Goal: Transaction & Acquisition: Purchase product/service

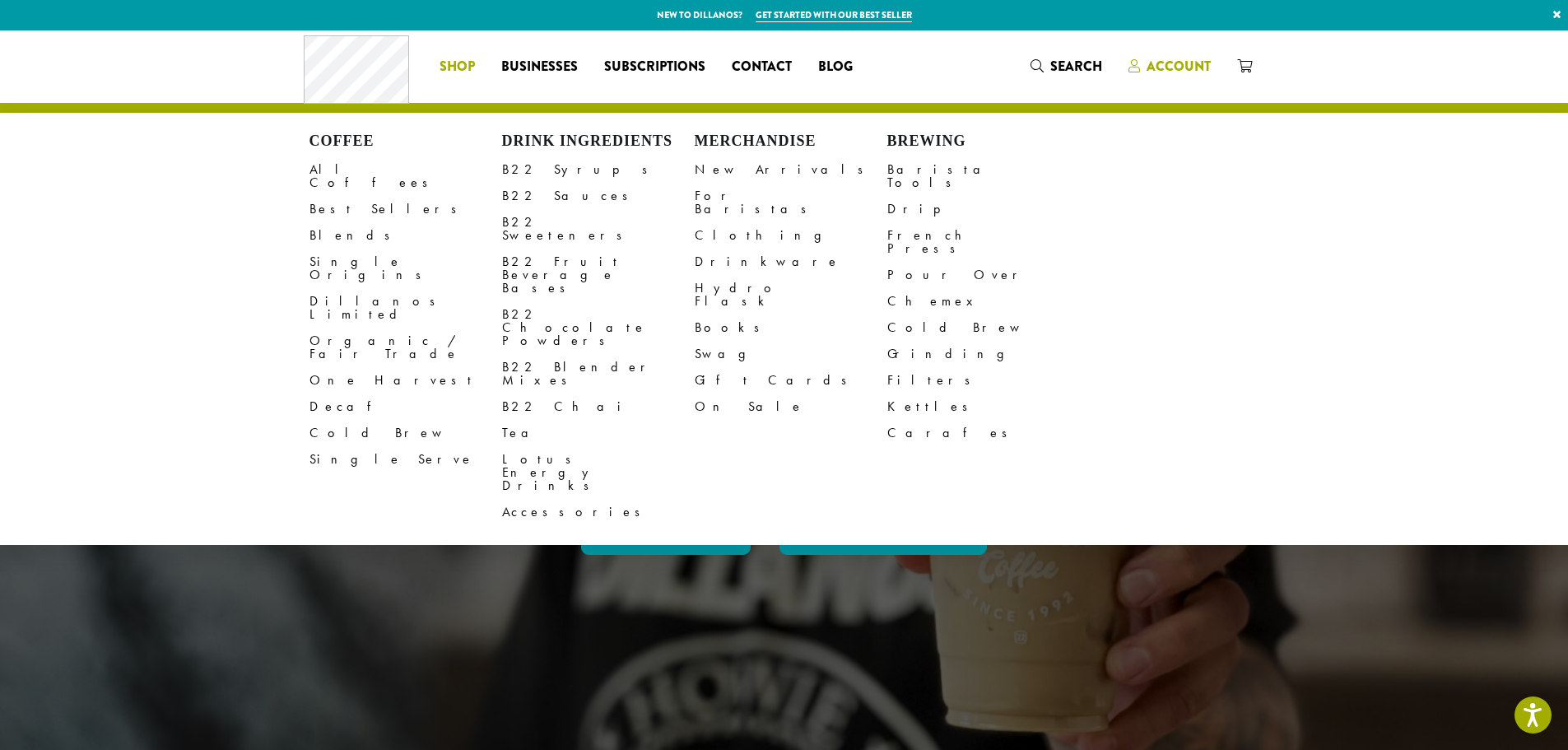
click at [1189, 66] on span "Account" at bounding box center [1179, 66] width 64 height 19
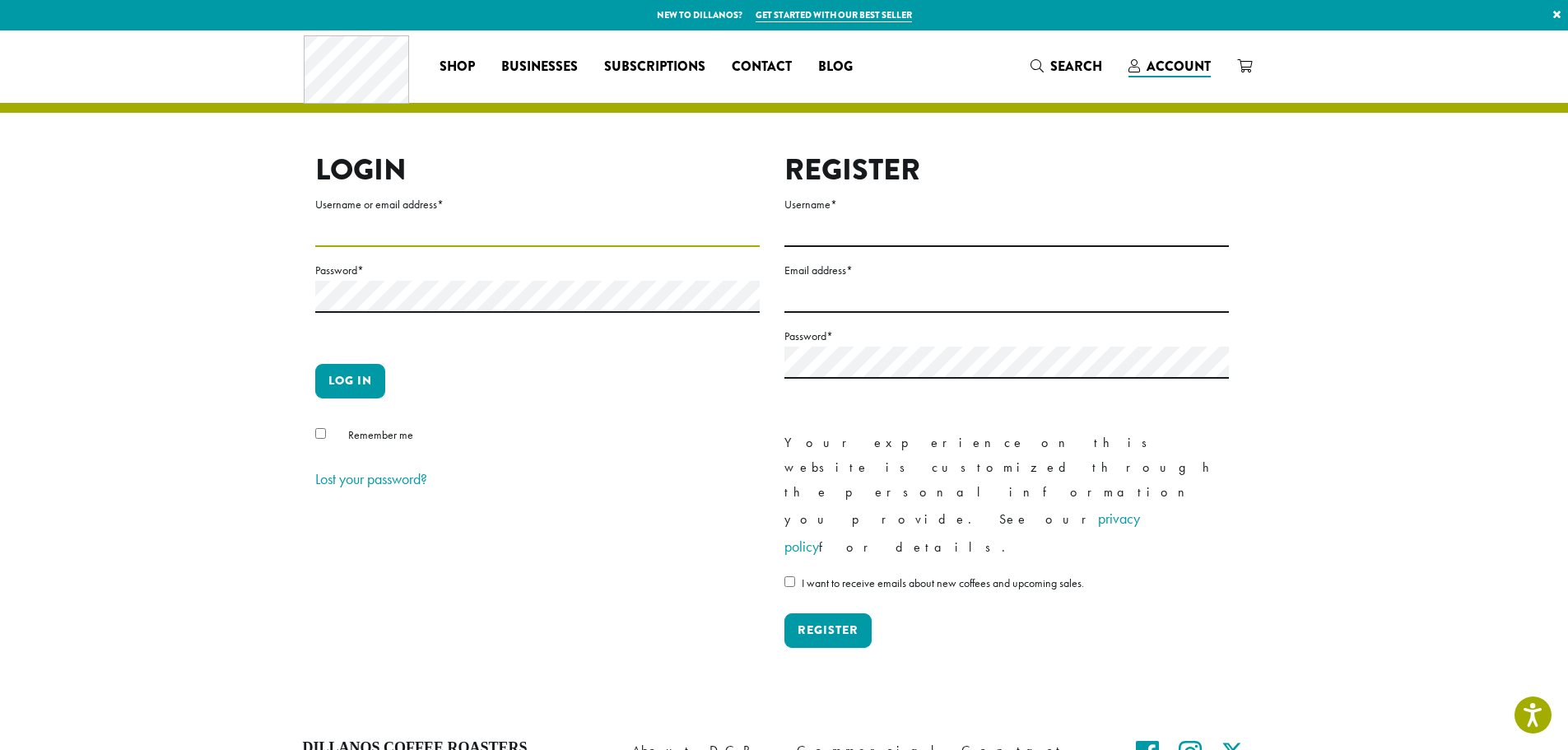
type input "**********"
click at [352, 387] on button "Log in" at bounding box center [350, 381] width 70 height 35
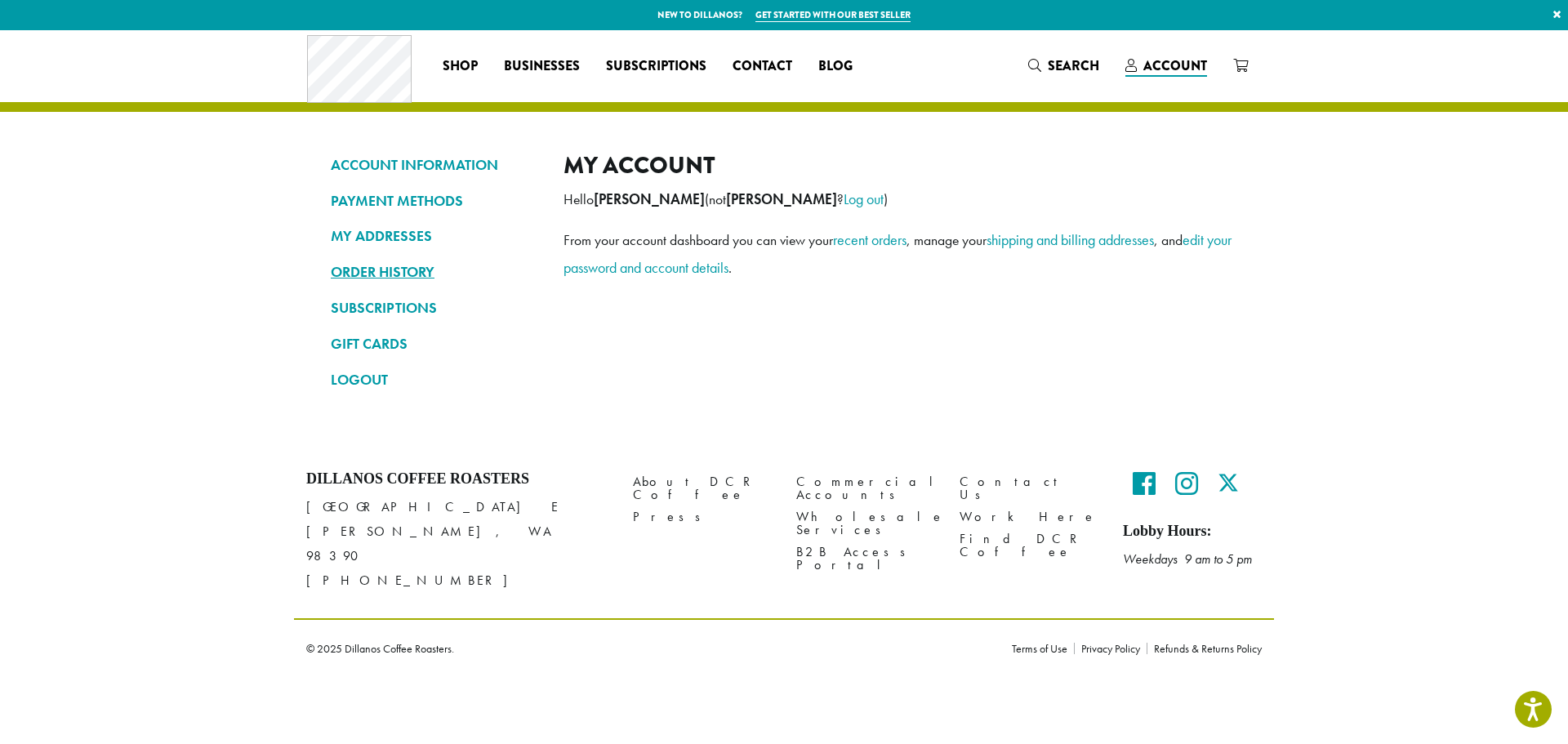
click at [390, 274] on link "ORDER HISTORY" at bounding box center [434, 272] width 208 height 28
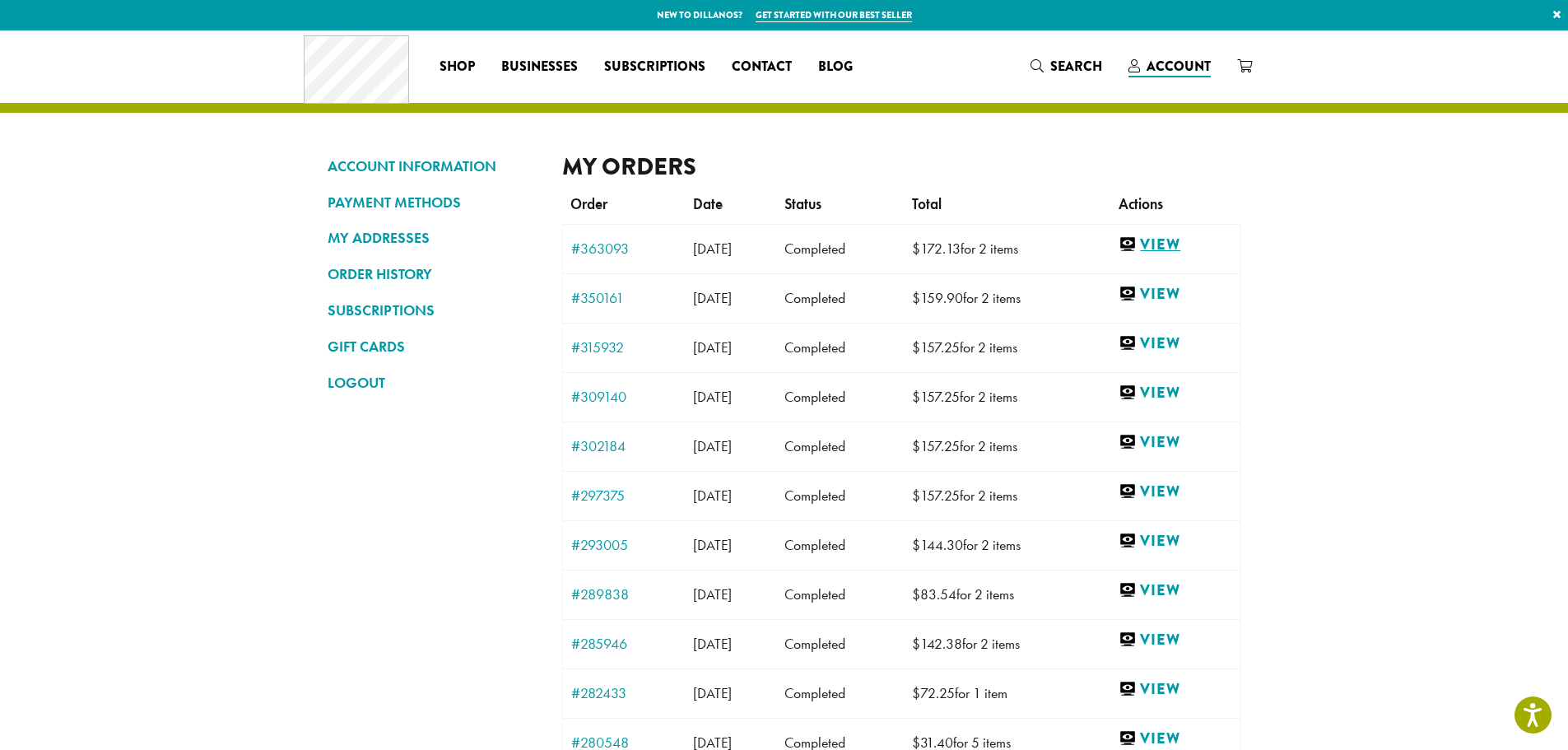
click at [1185, 241] on link "View" at bounding box center [1175, 245] width 113 height 21
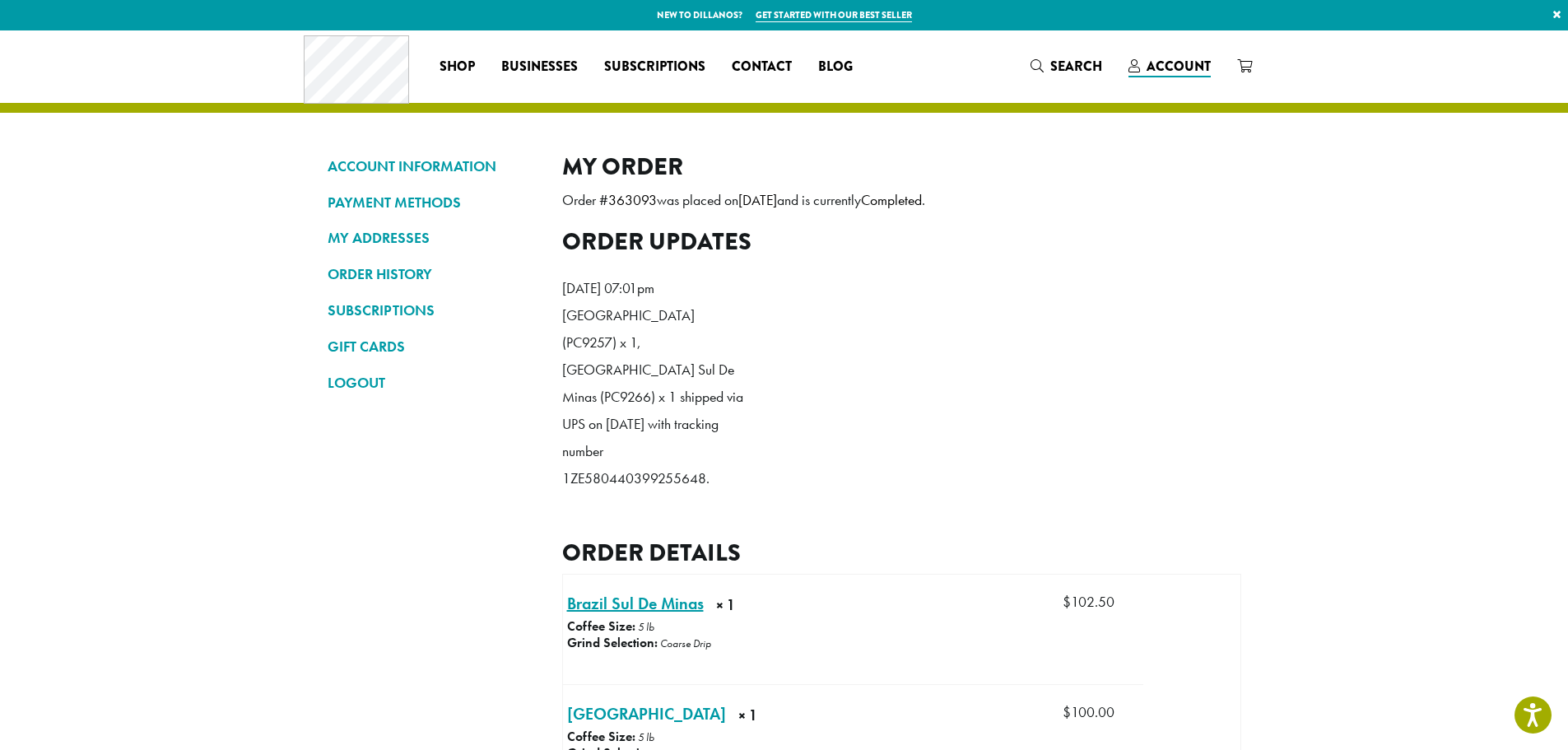
click at [637, 592] on link "Brazil Sul De Minas × 1" at bounding box center [635, 604] width 137 height 24
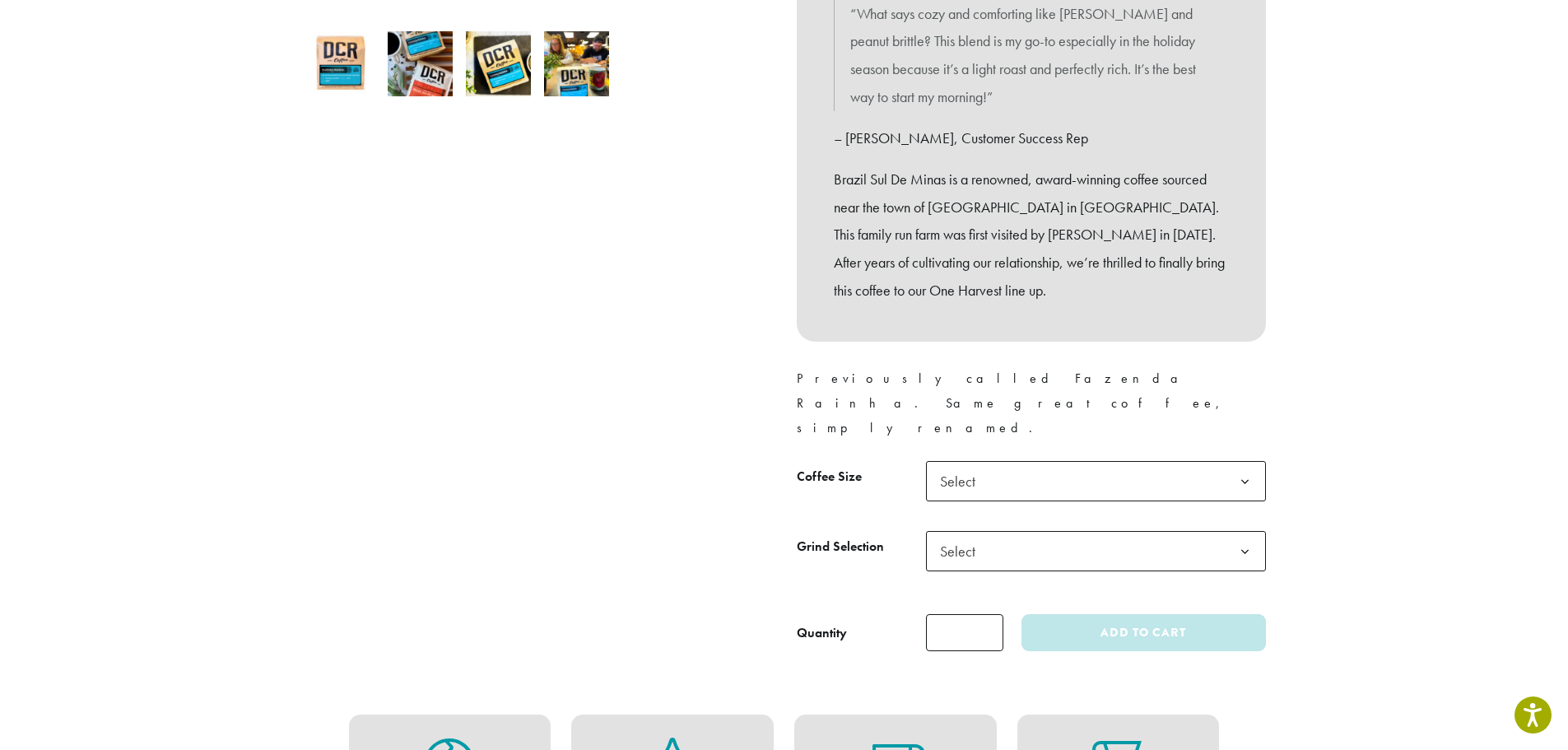
scroll to position [494, 0]
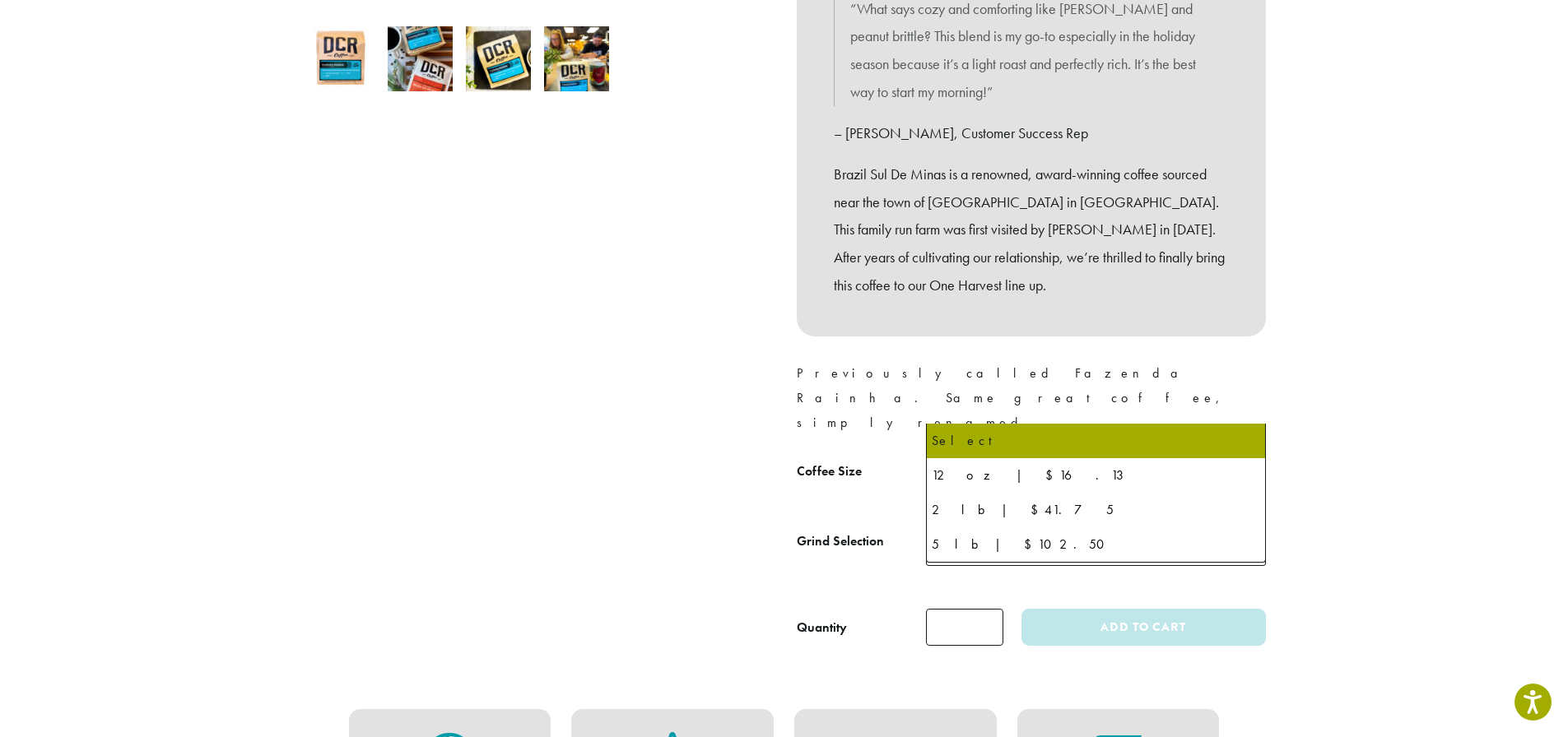
click at [1244, 456] on b at bounding box center [1244, 476] width 40 height 40
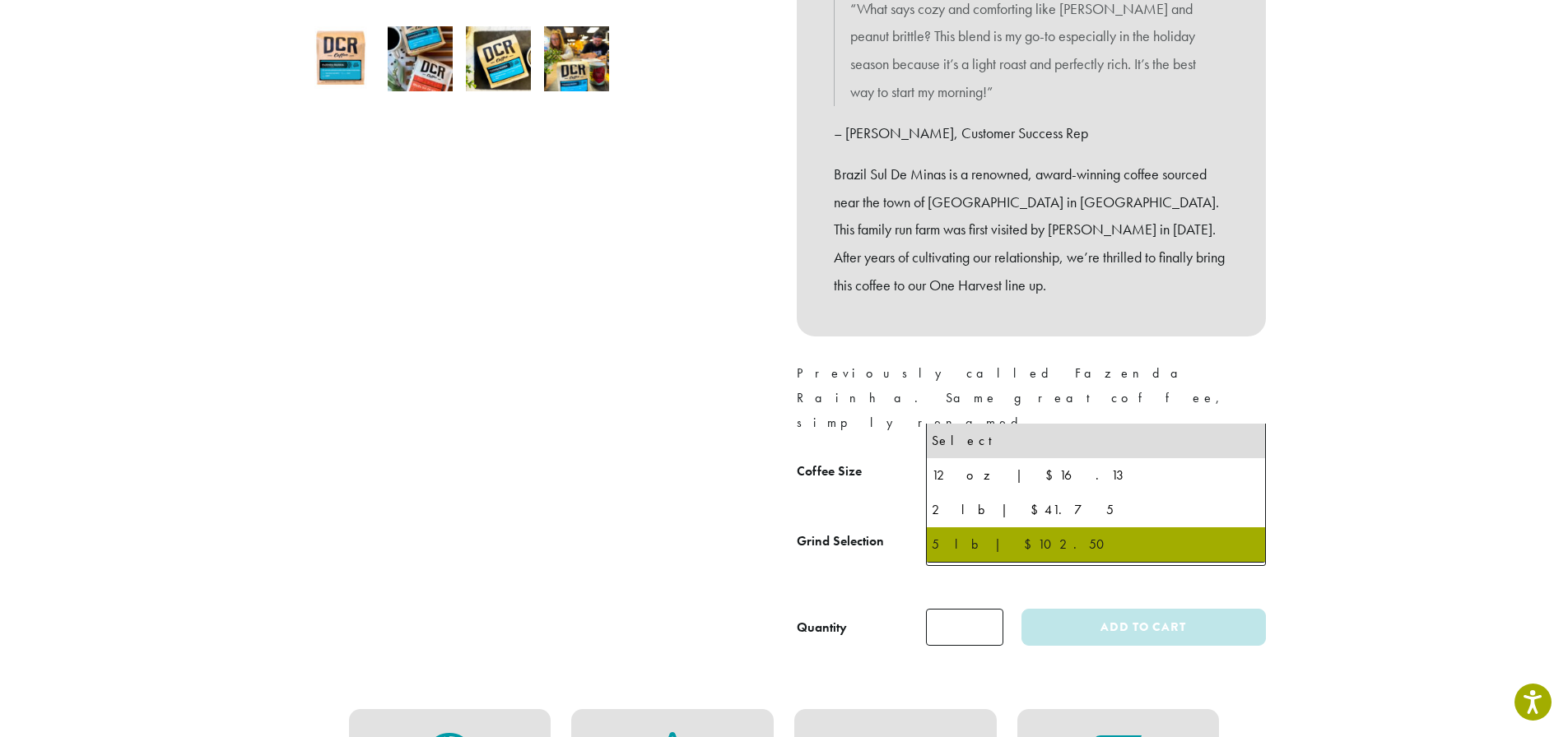
select select "**********"
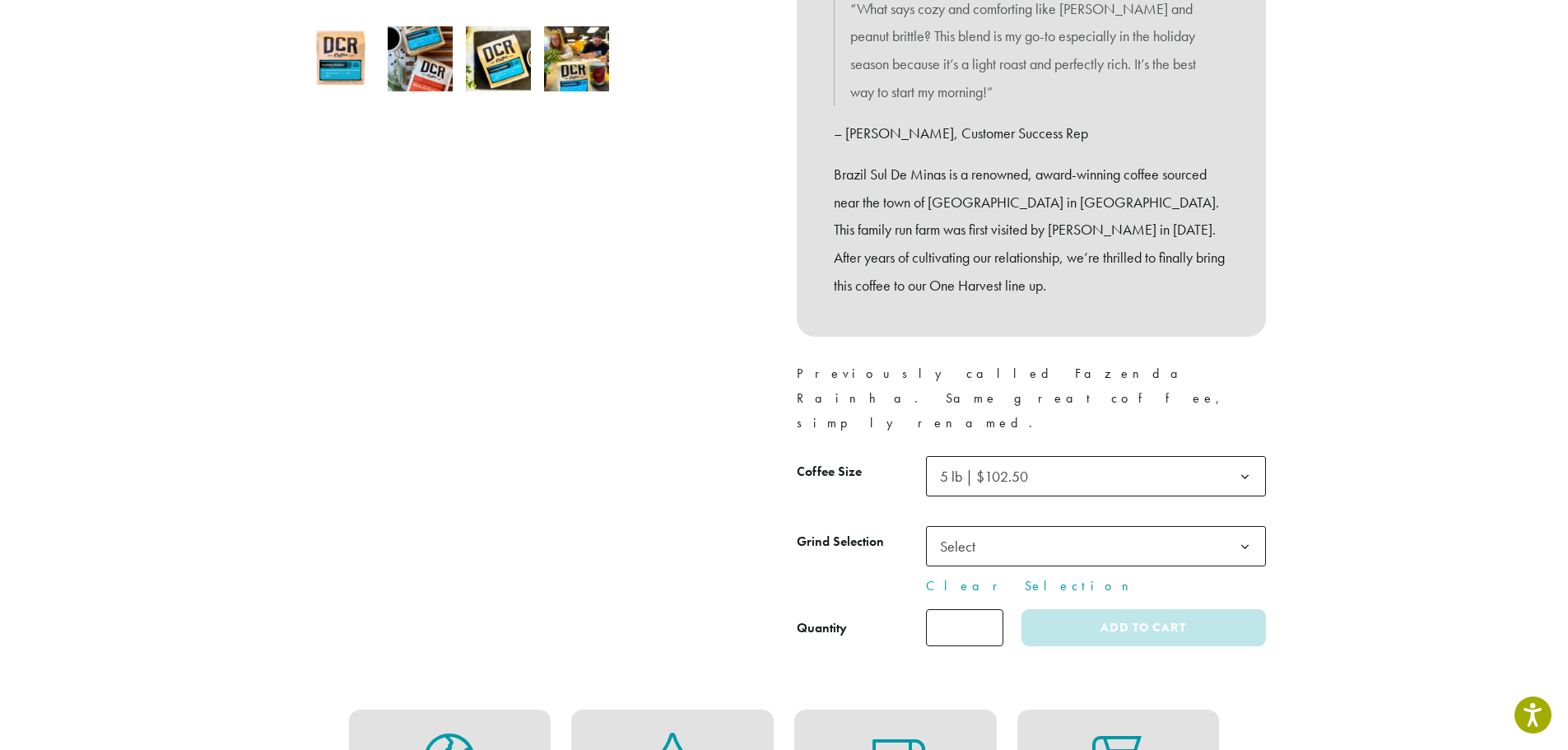
click at [394, 419] on div at bounding box center [537, 178] width 494 height 935
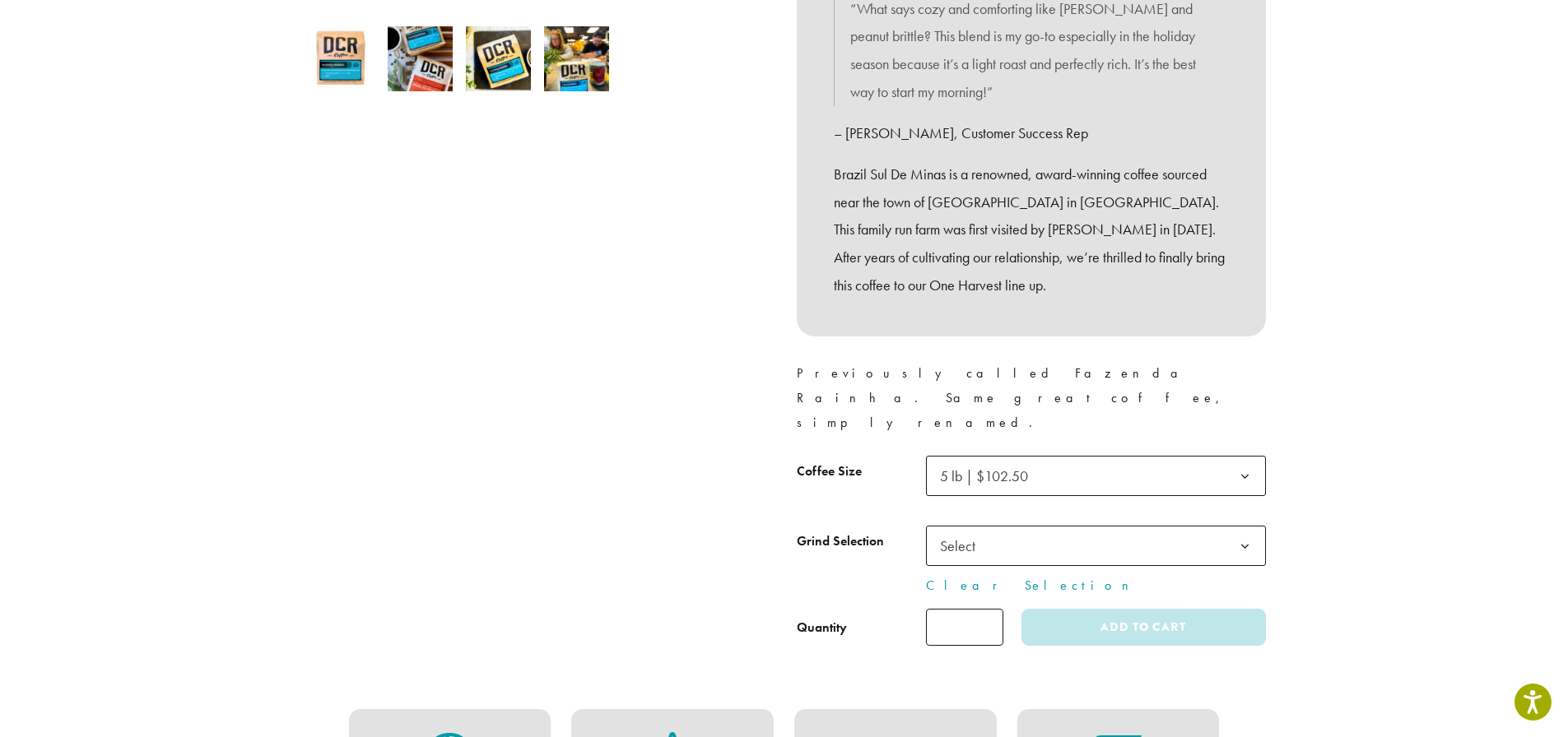
click at [1244, 527] on b at bounding box center [1244, 547] width 40 height 40
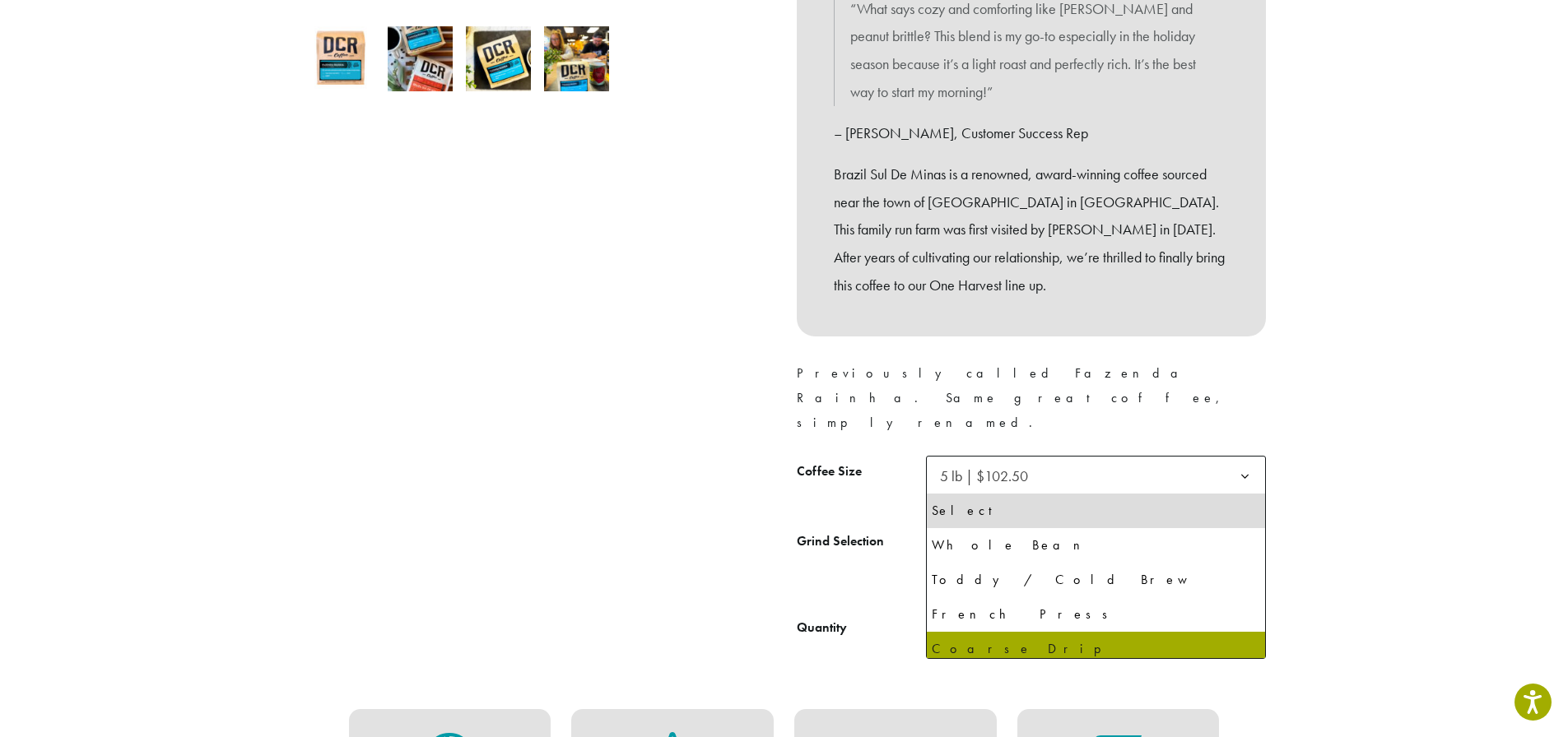
select select "**********"
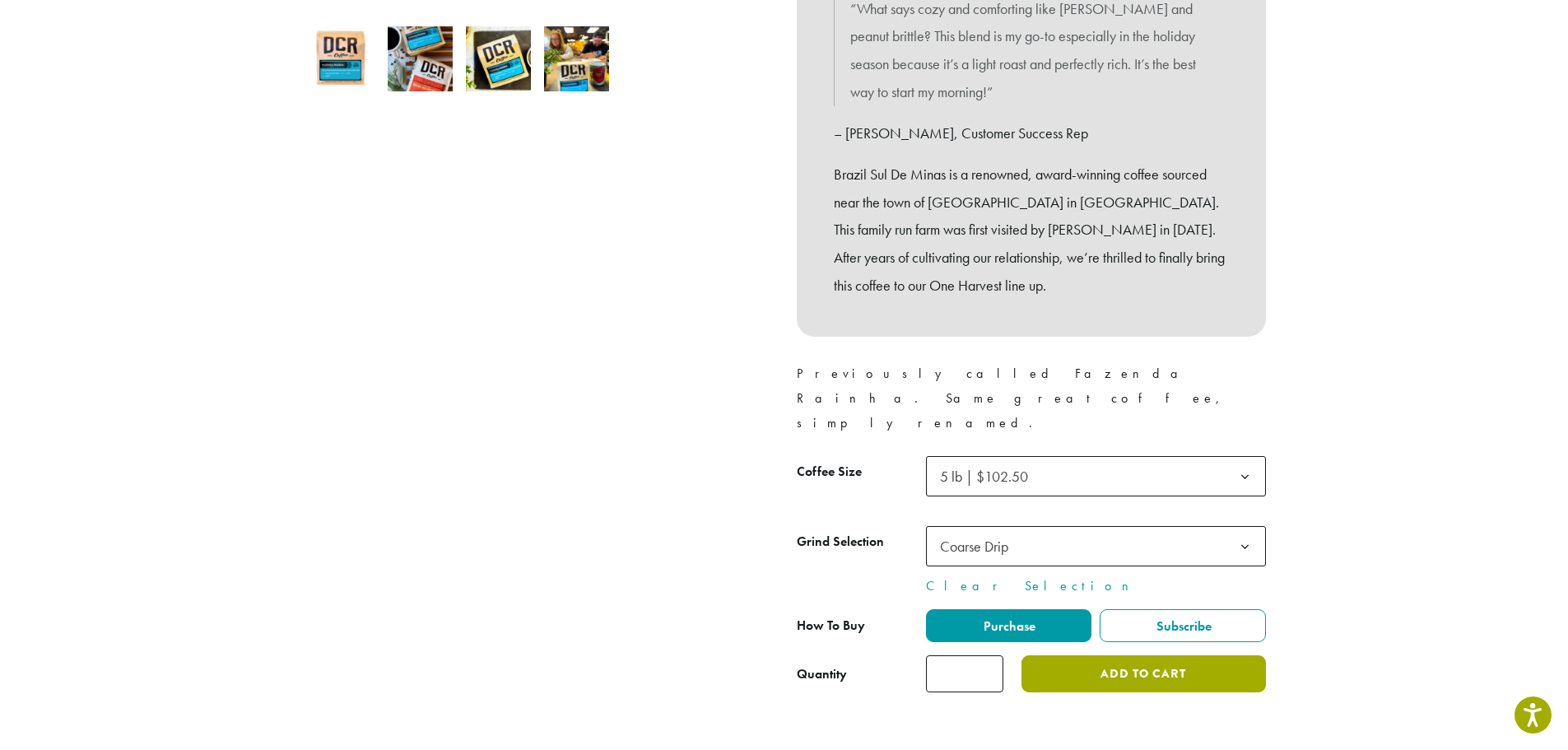
click at [1085, 655] on button "Add to cart" at bounding box center [1144, 673] width 244 height 37
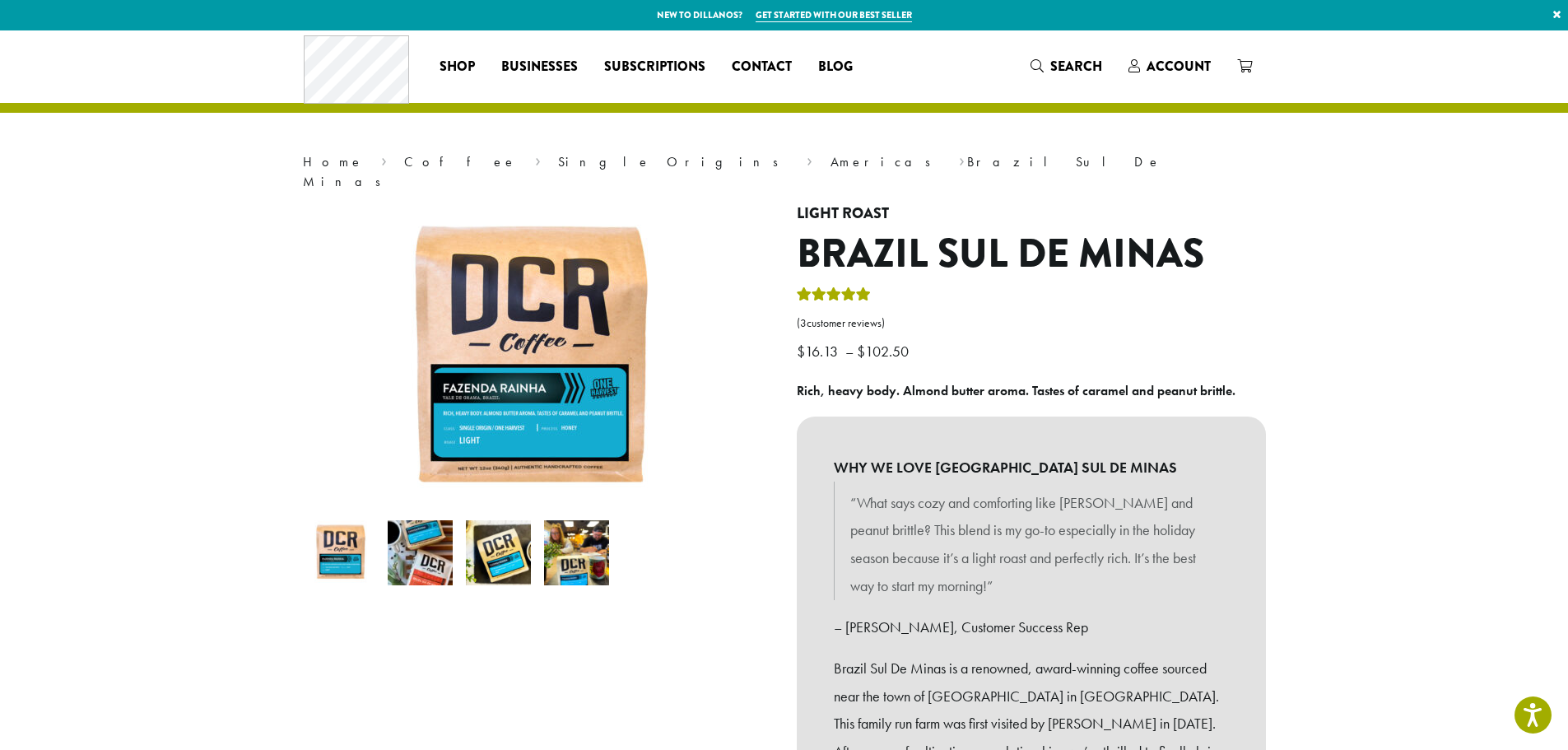
click at [1558, 10] on link "×" at bounding box center [1558, 15] width 23 height 30
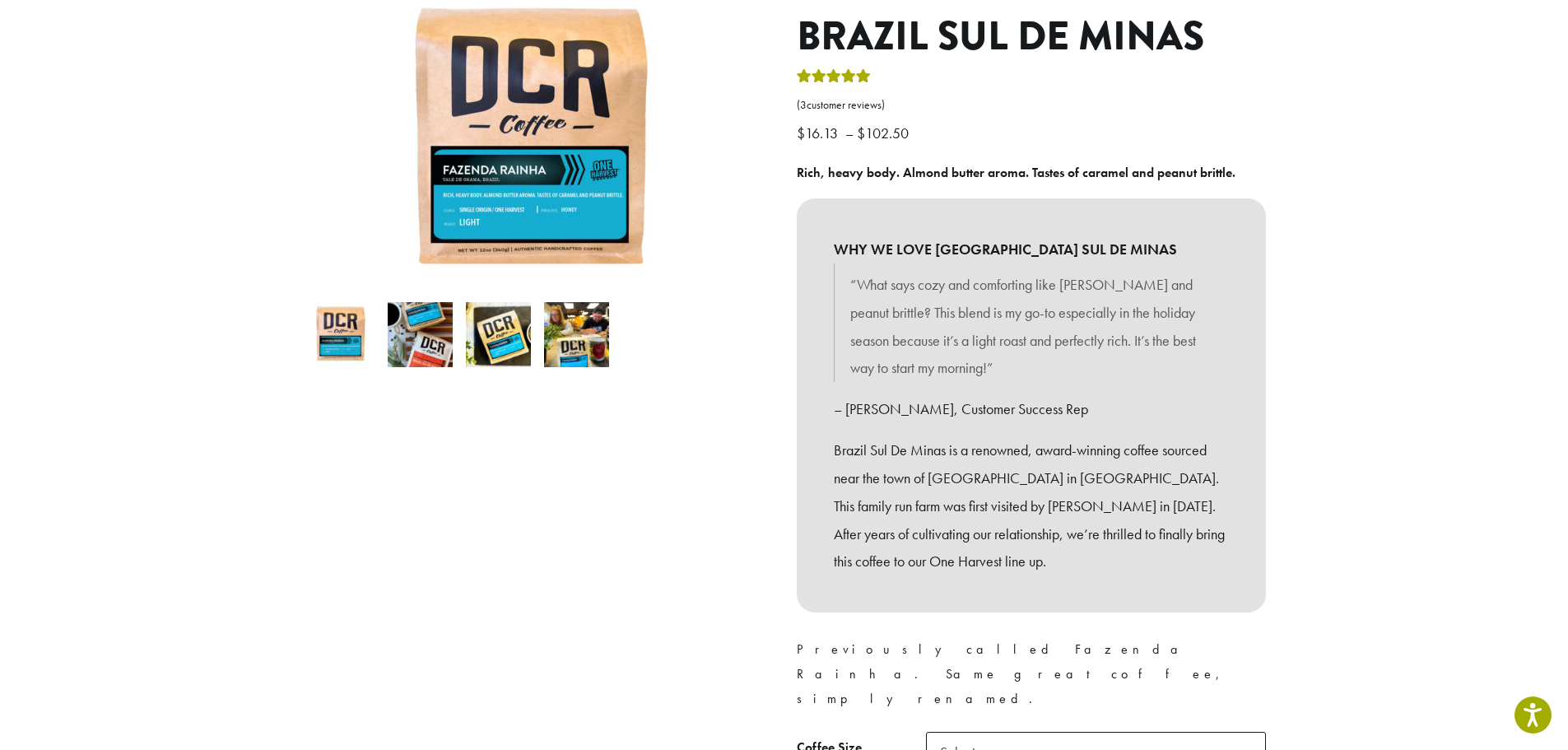
scroll to position [412, 0]
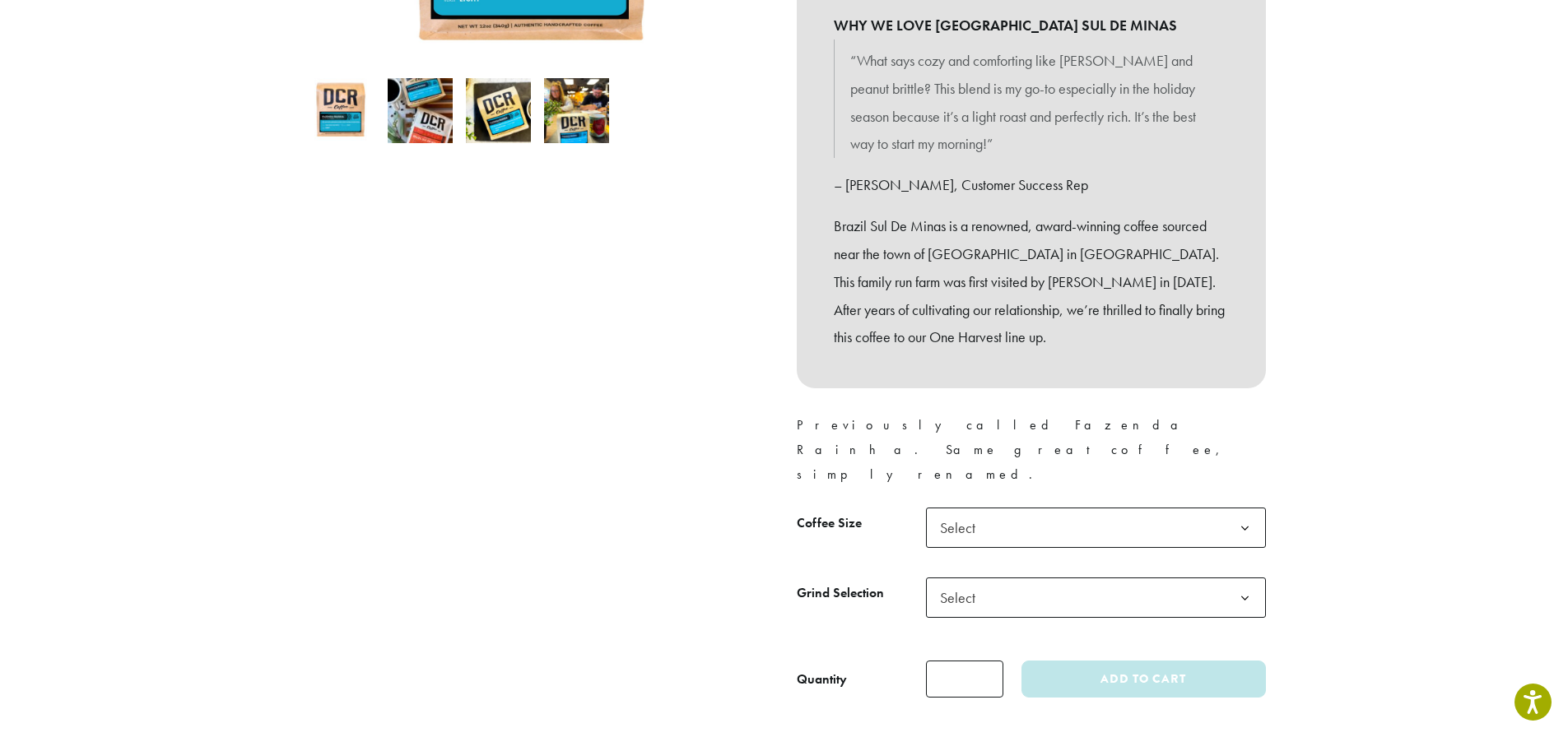
click at [1250, 508] on b at bounding box center [1244, 528] width 40 height 40
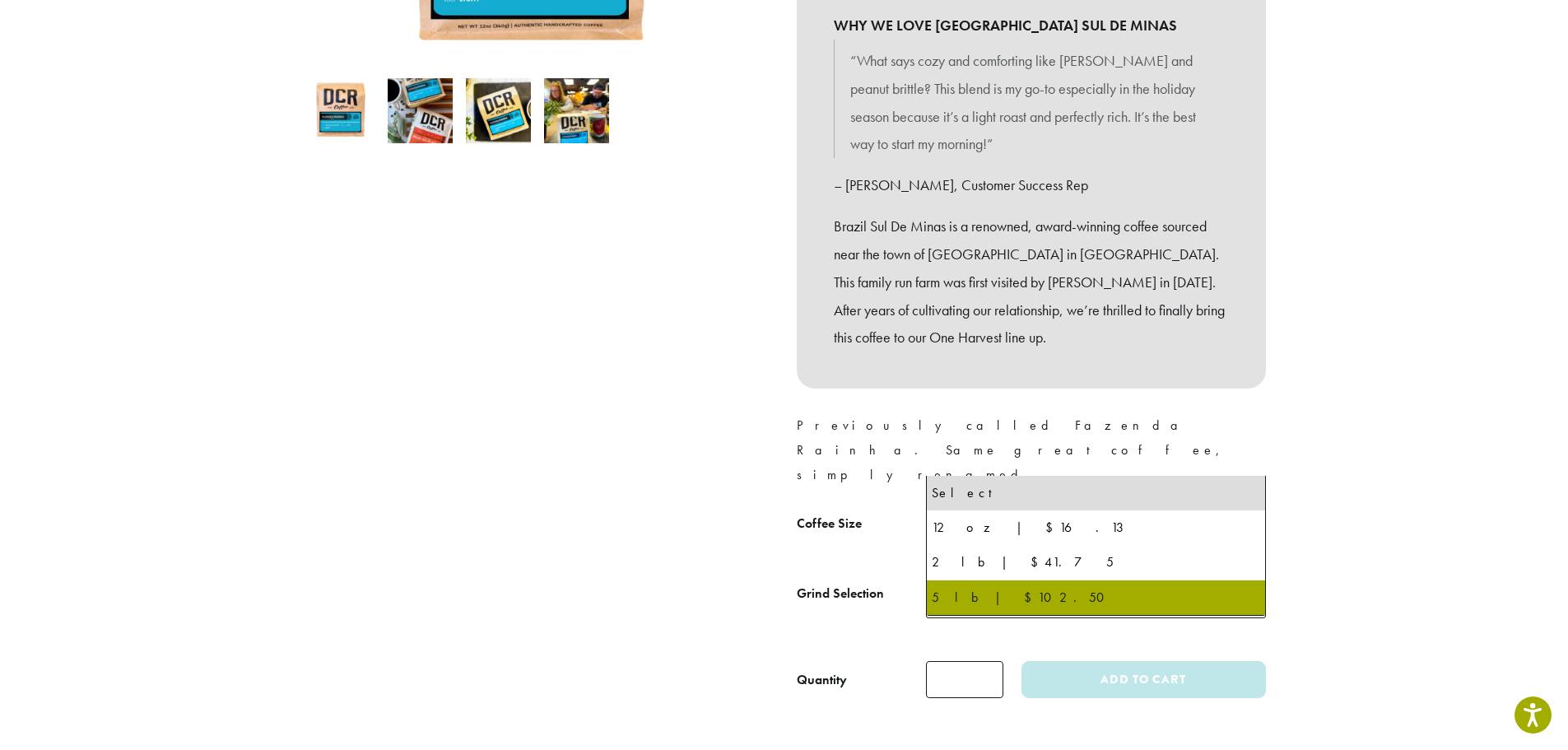
select select "**********"
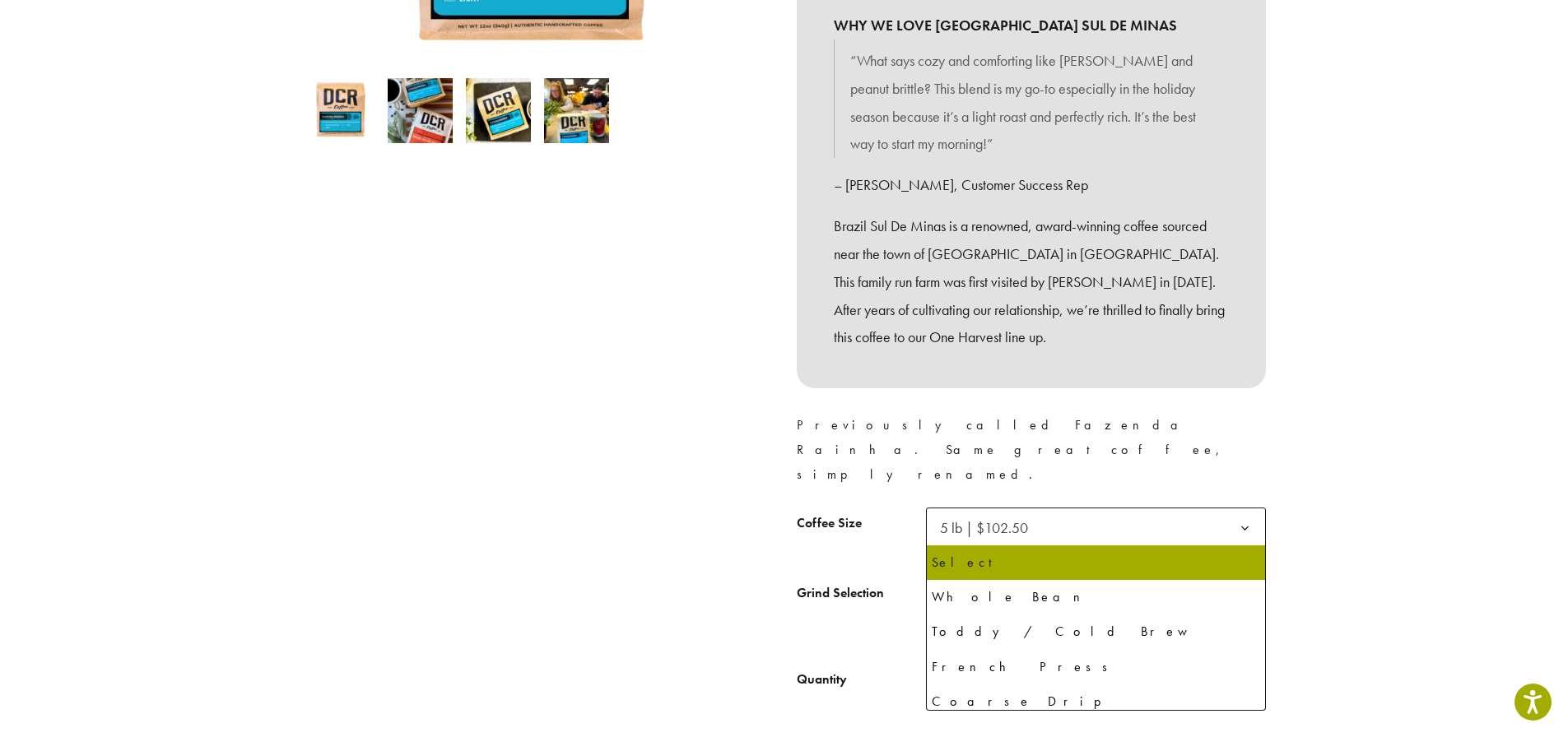
click at [1250, 578] on b at bounding box center [1244, 598] width 40 height 40
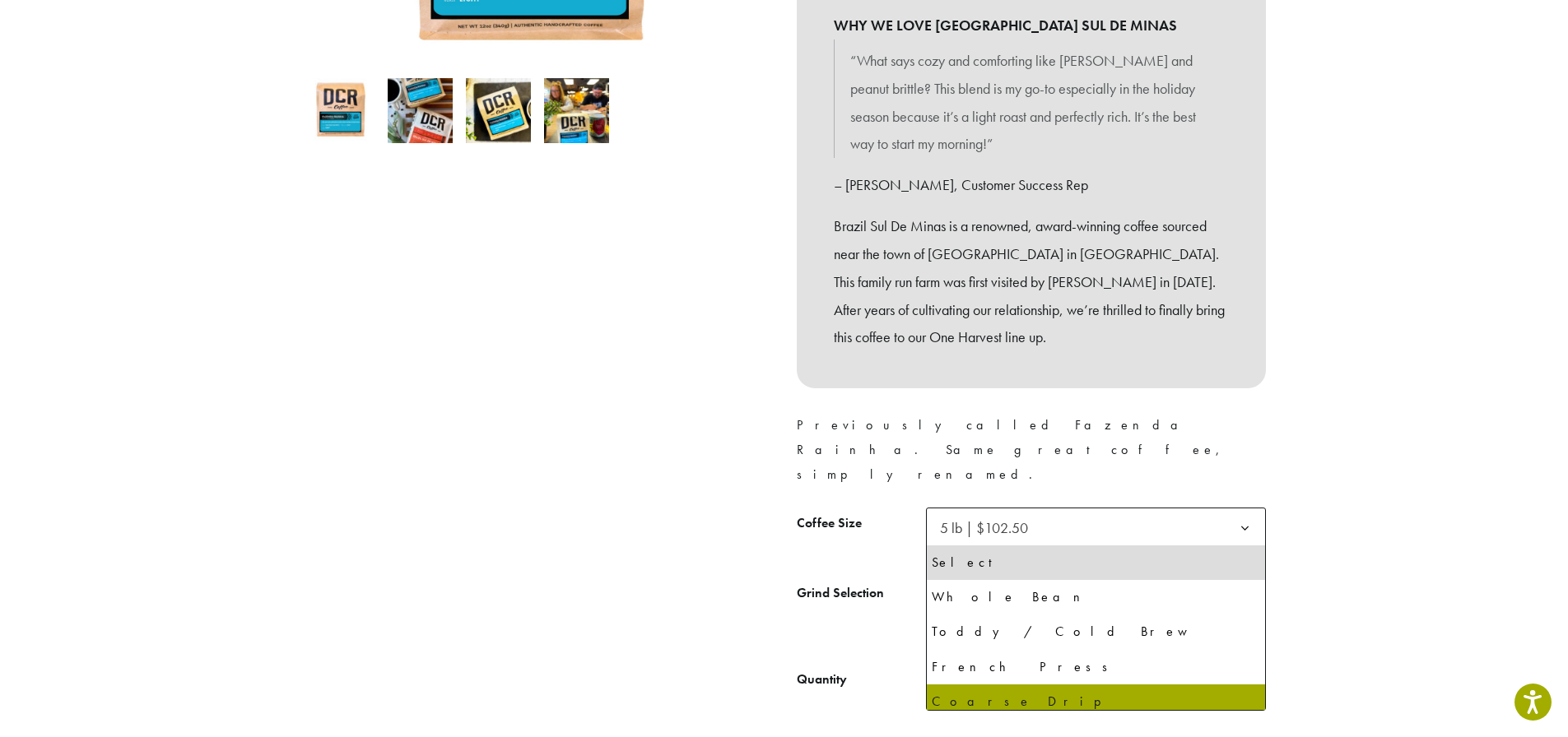
drag, startPoint x: 972, startPoint y: 696, endPoint x: 1090, endPoint y: 680, distance: 119.1
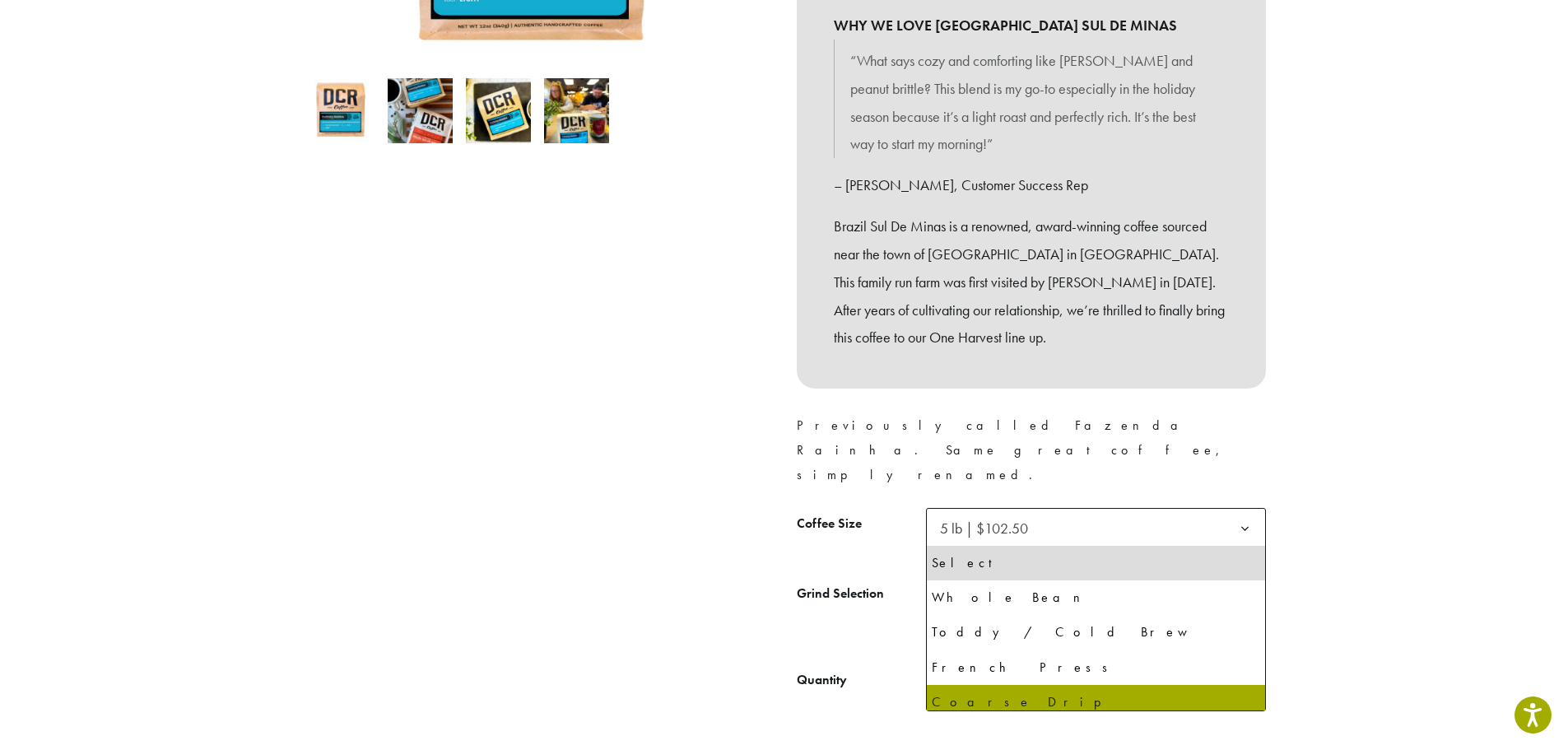
select select "**********"
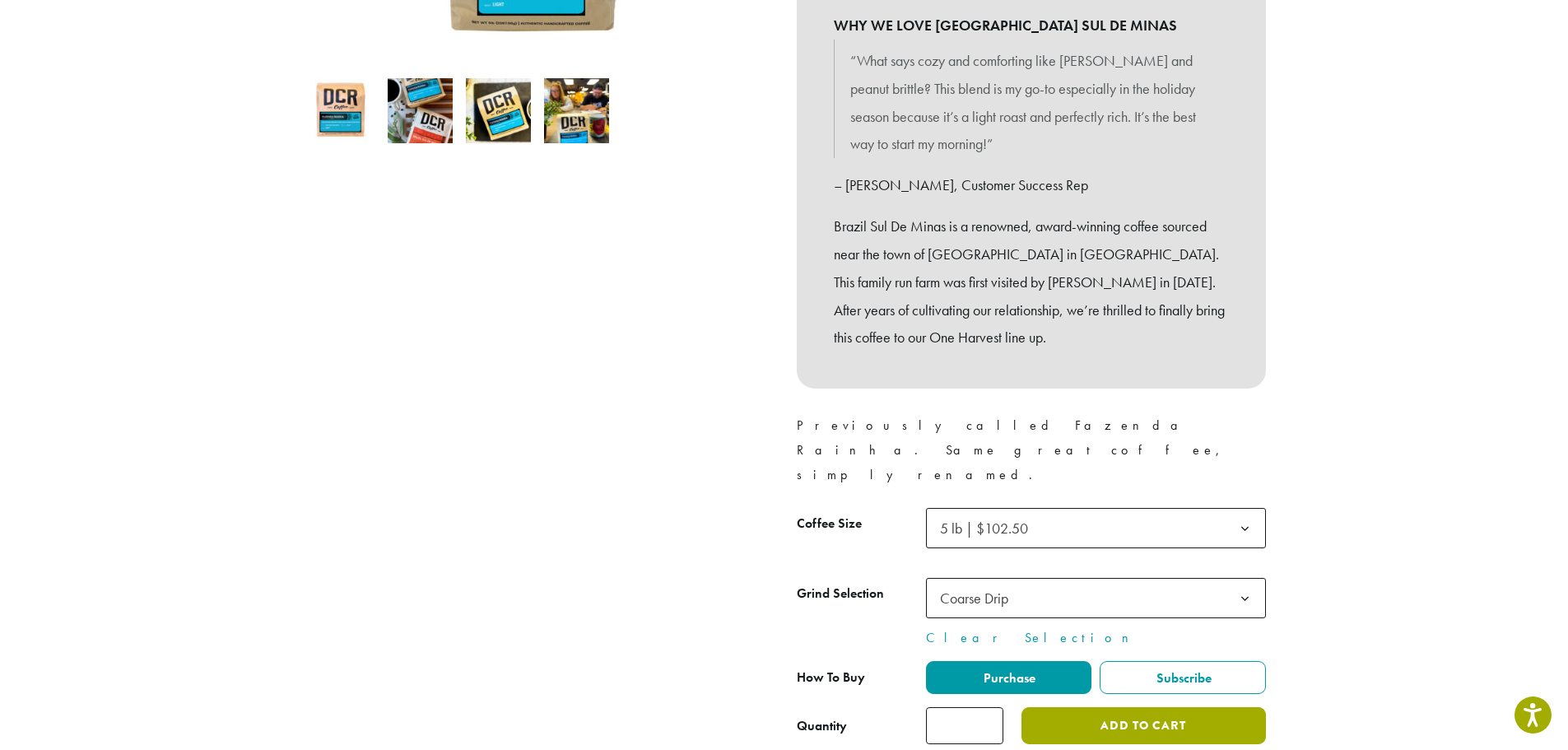
click at [1111, 707] on button "Add to cart" at bounding box center [1144, 726] width 244 height 37
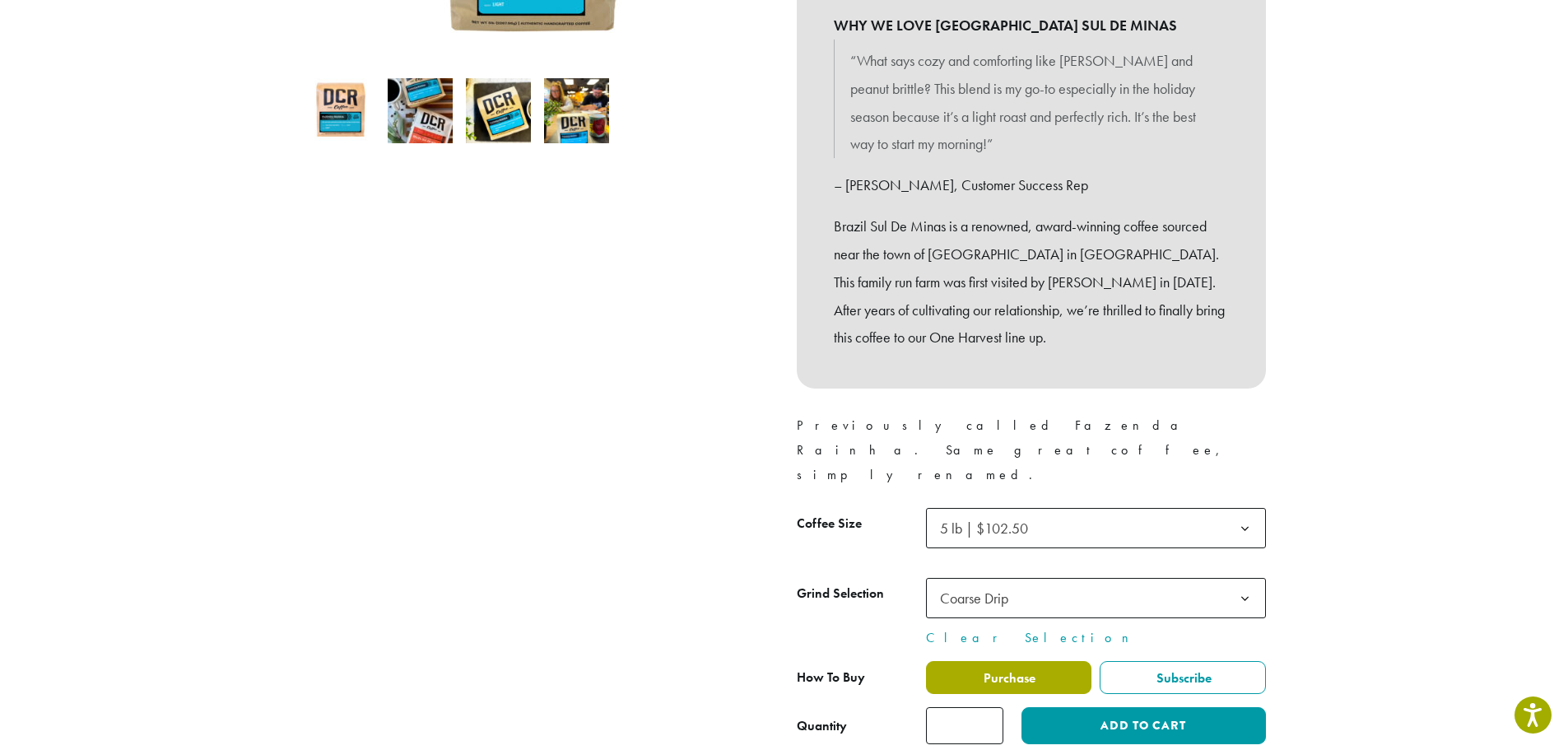
click at [998, 670] on span "Purchase" at bounding box center [1008, 679] width 54 height 17
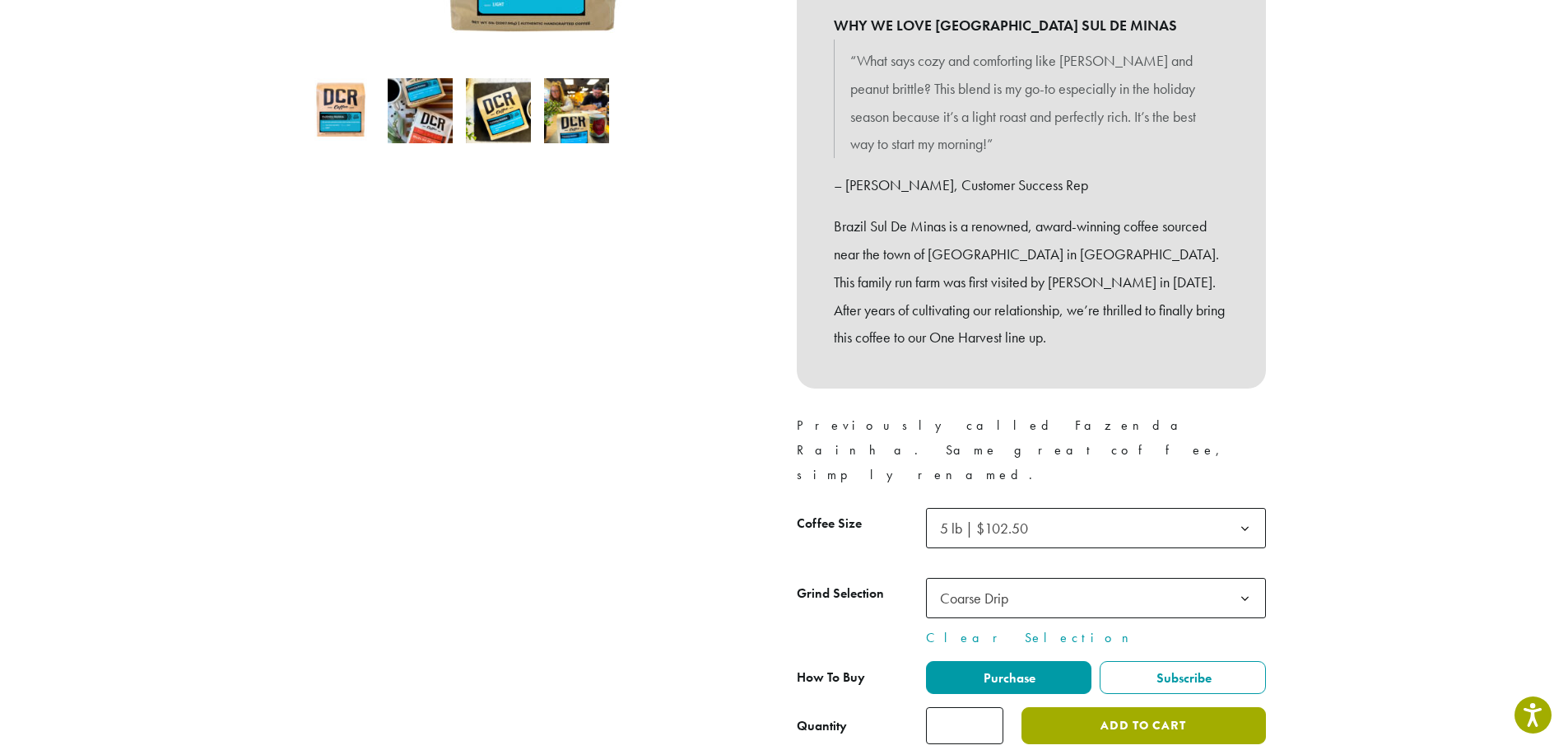
click at [1091, 707] on button "Add to cart" at bounding box center [1144, 726] width 244 height 37
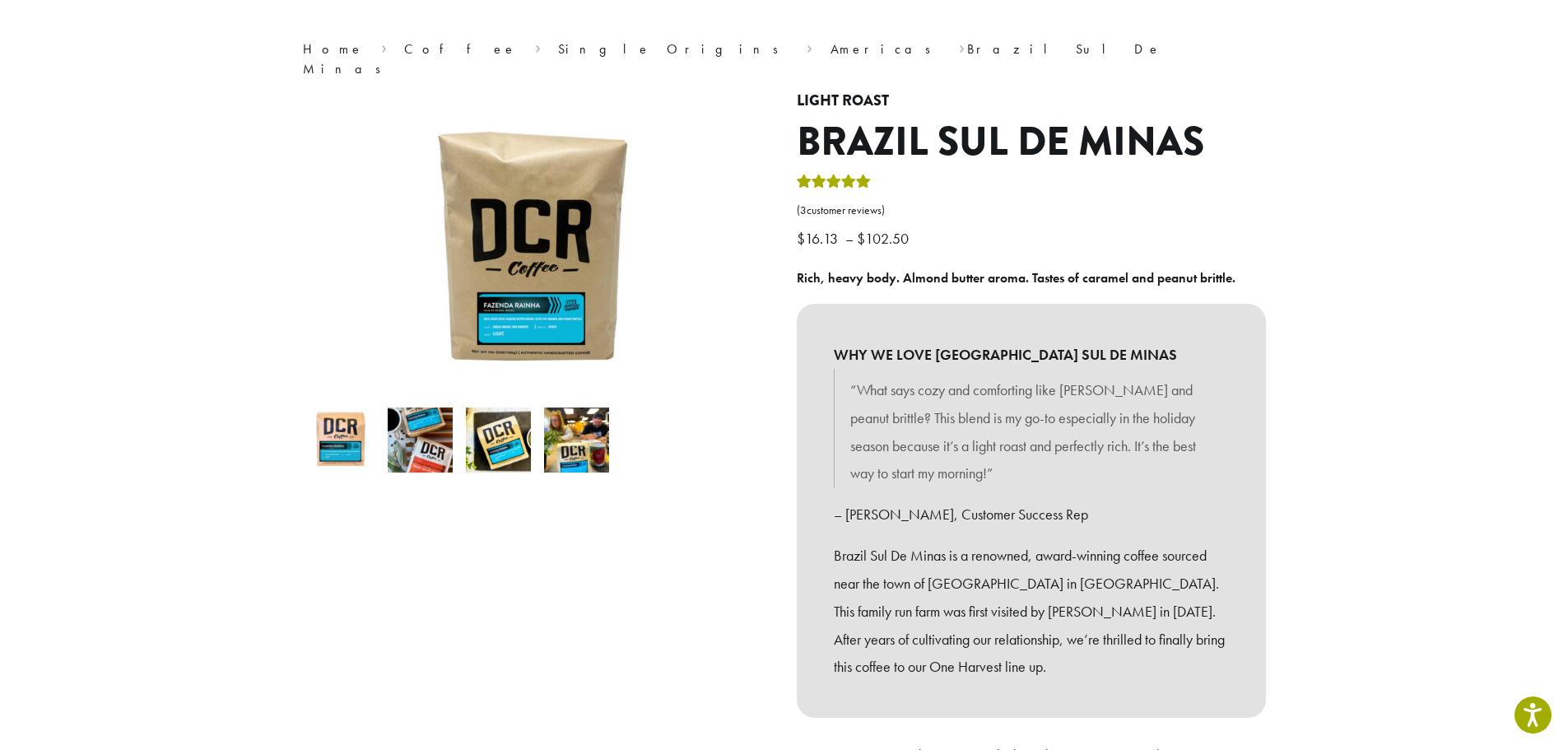
scroll to position [0, 0]
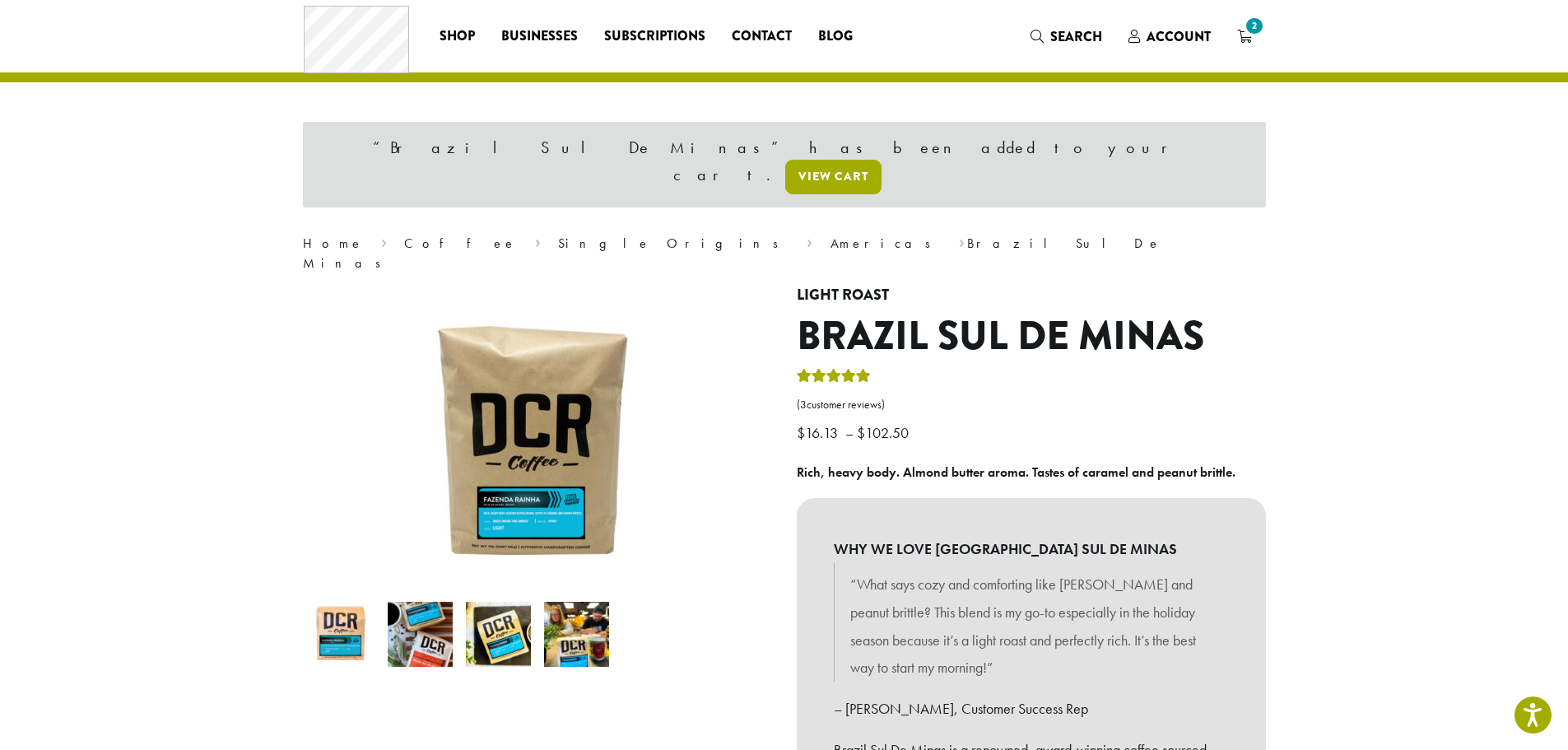
click at [882, 160] on link "View cart" at bounding box center [833, 177] width 97 height 35
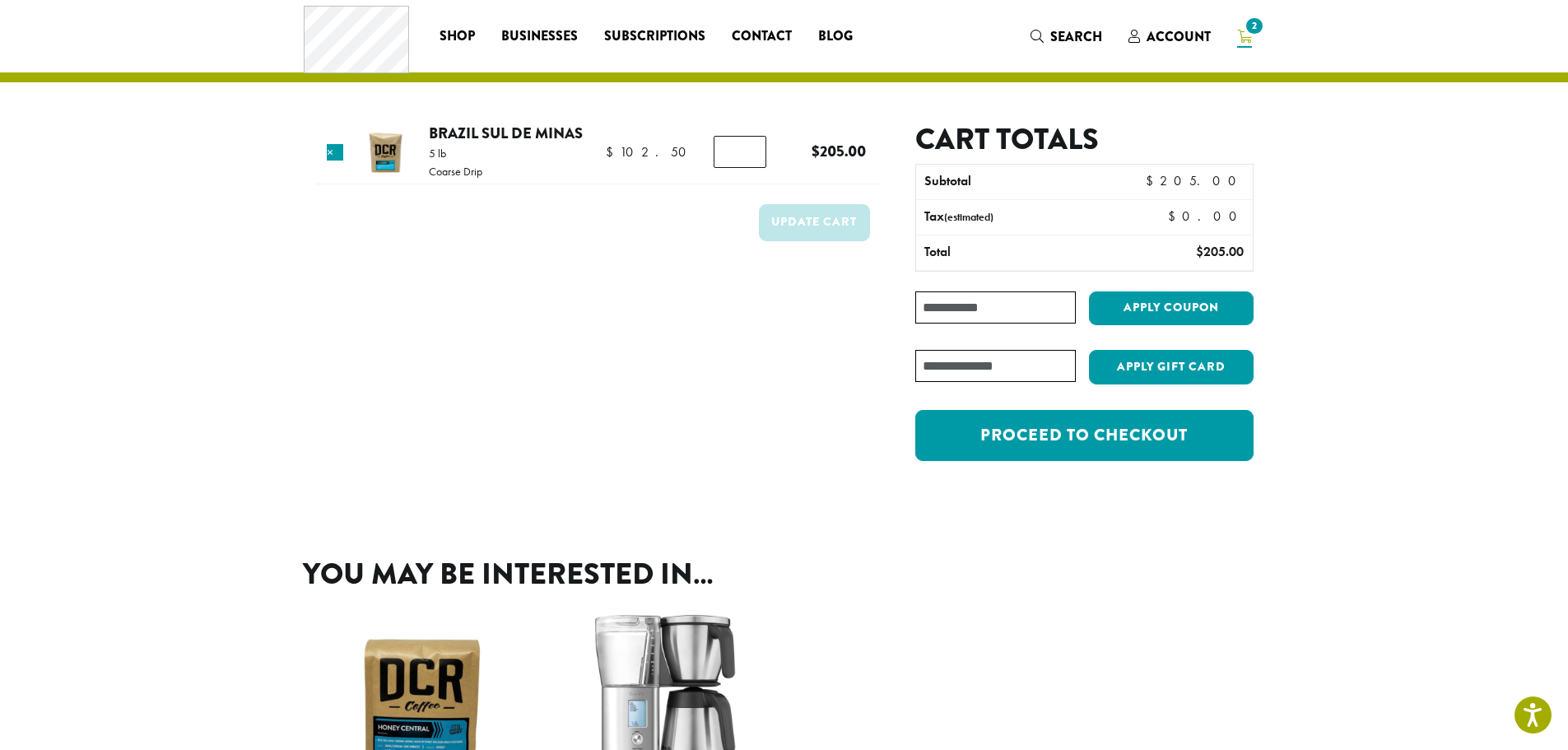
click at [960, 311] on input "Coupon:" at bounding box center [996, 307] width 160 height 32
type input "*"
click at [746, 156] on input "*" at bounding box center [740, 151] width 53 height 31
click at [800, 225] on button "Update cart" at bounding box center [815, 223] width 111 height 37
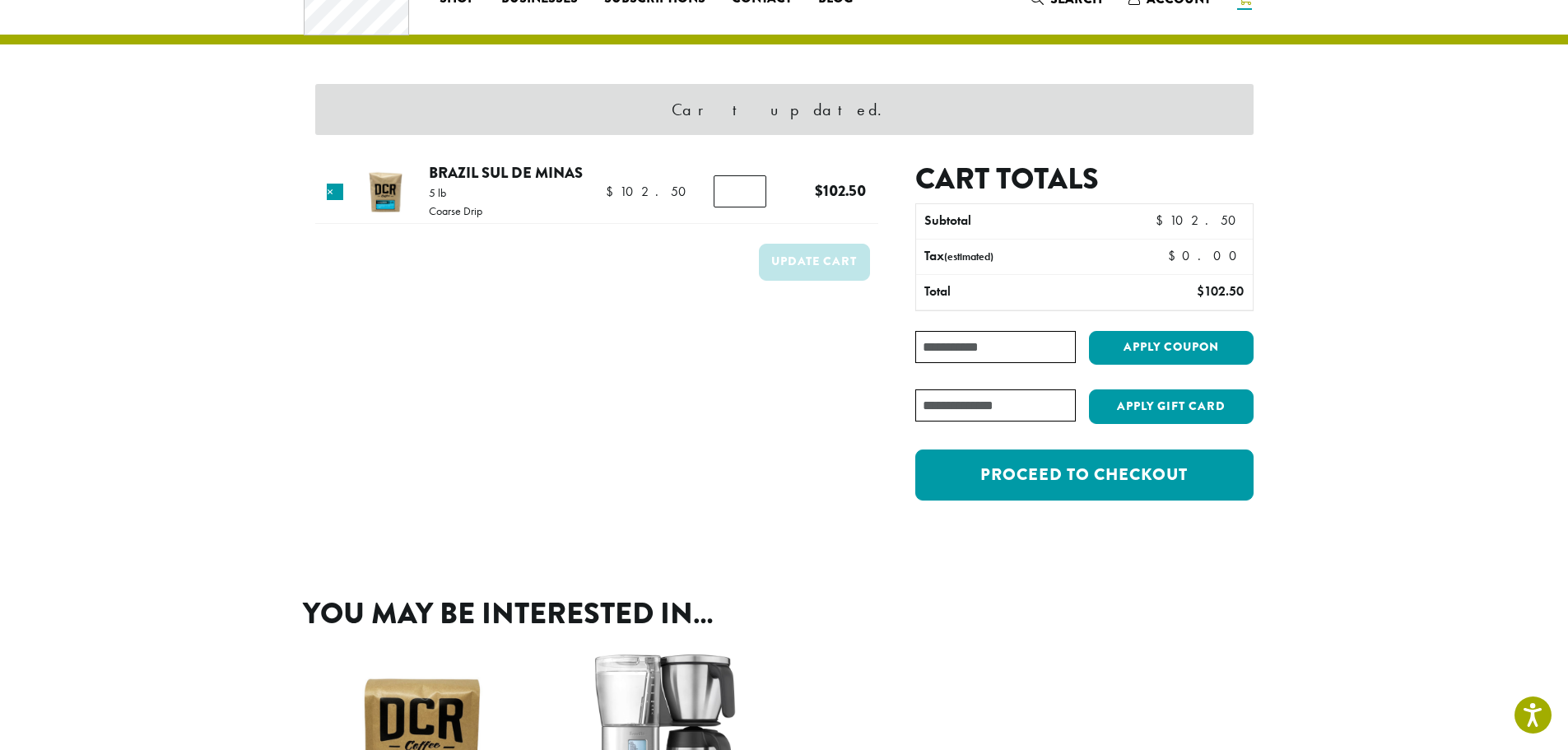
scroll to position [39, 0]
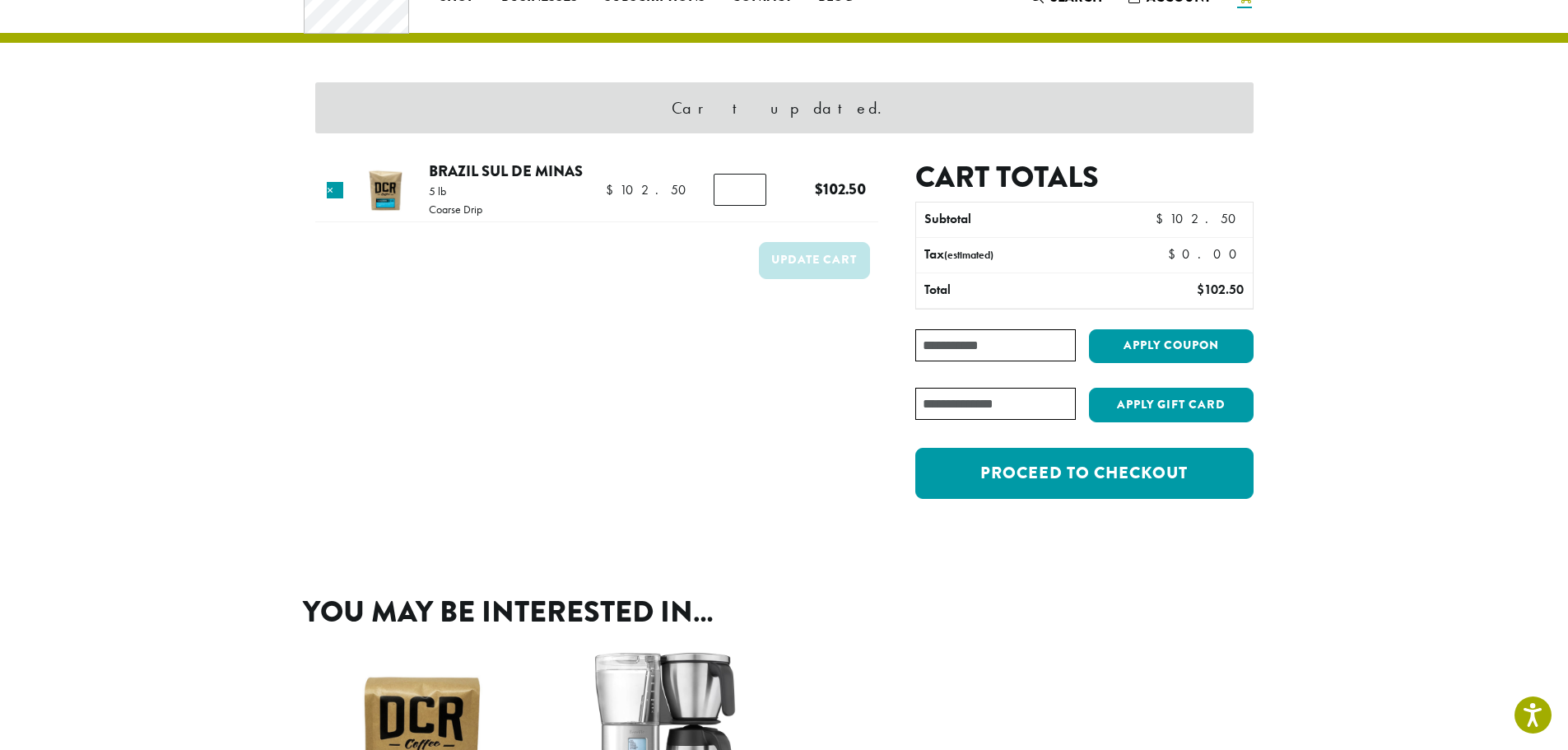
click at [974, 346] on input "Coupon:" at bounding box center [996, 345] width 160 height 32
type input "**********"
click at [1192, 348] on button "Apply coupon" at bounding box center [1171, 346] width 164 height 34
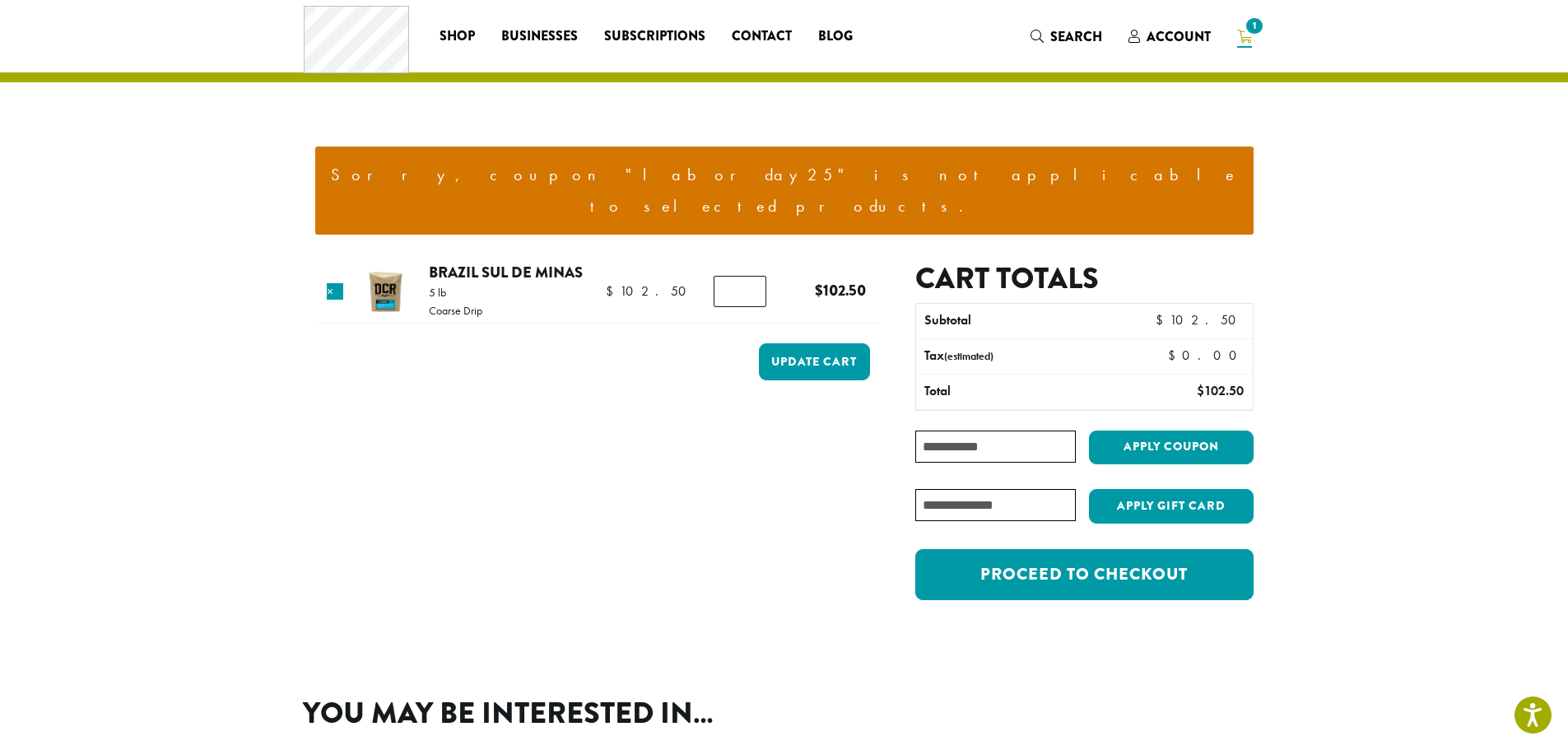
type input "*"
click at [745, 276] on input "*" at bounding box center [740, 291] width 53 height 31
click at [809, 344] on button "Update cart" at bounding box center [815, 362] width 111 height 37
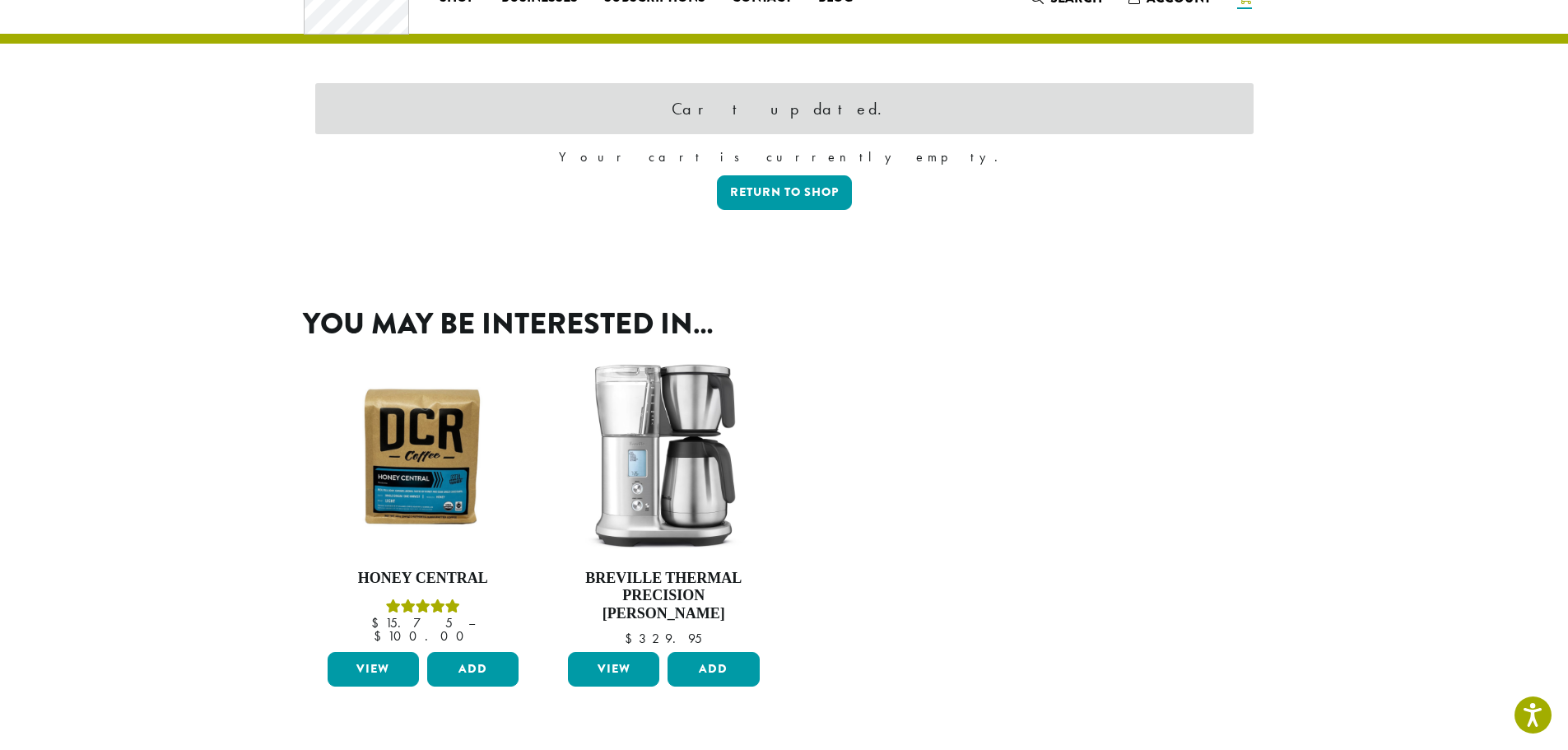
scroll to position [39, 0]
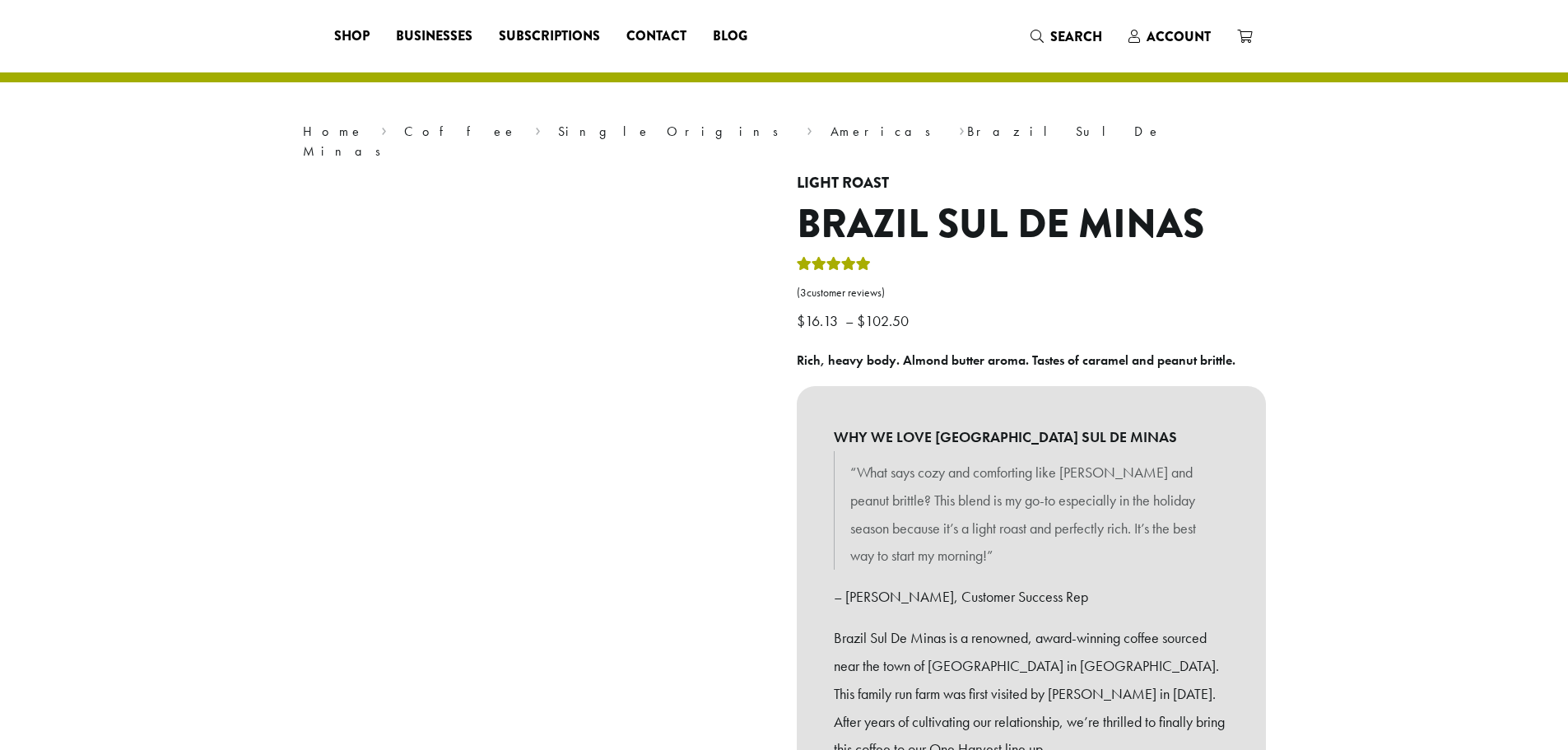
select select "**********"
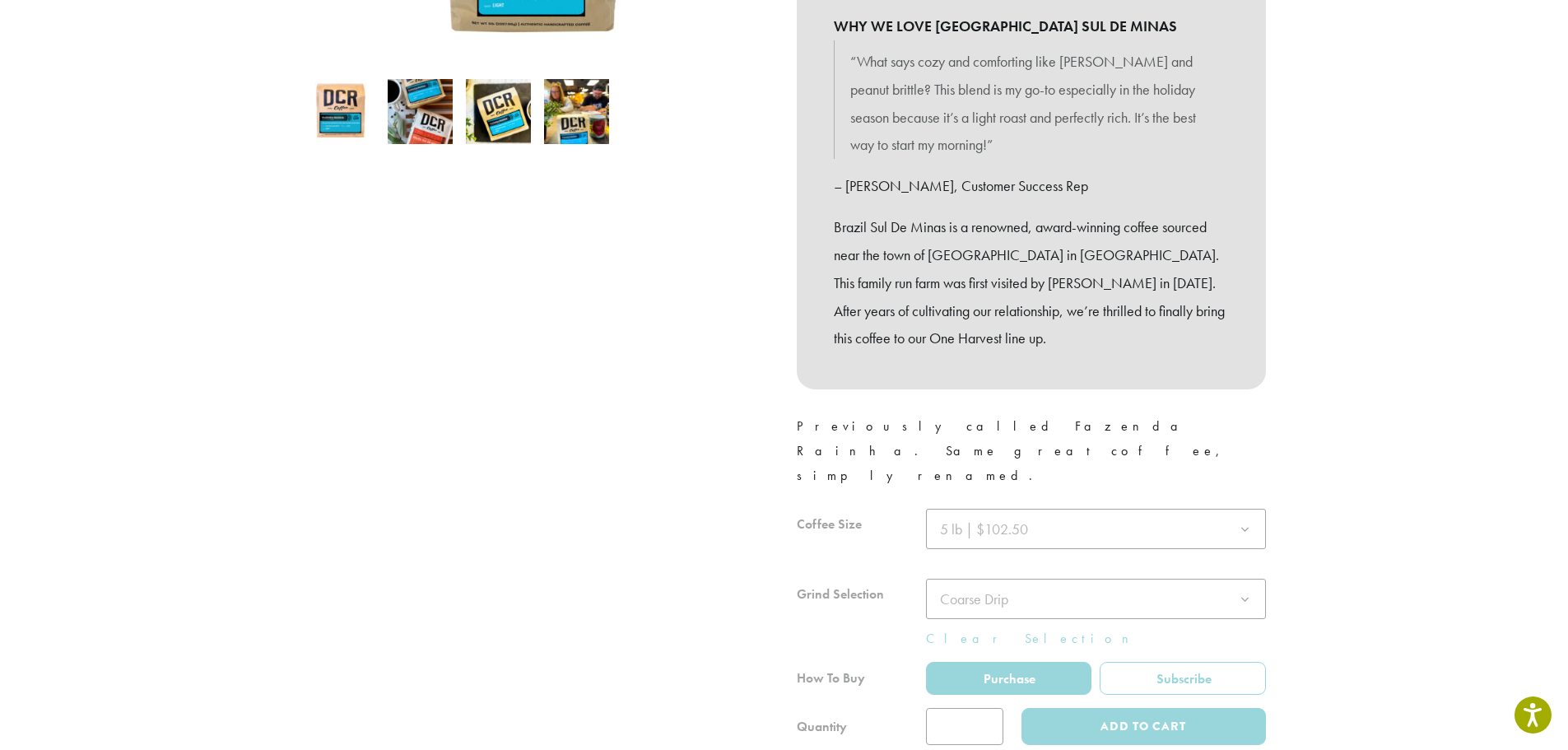
scroll to position [659, 0]
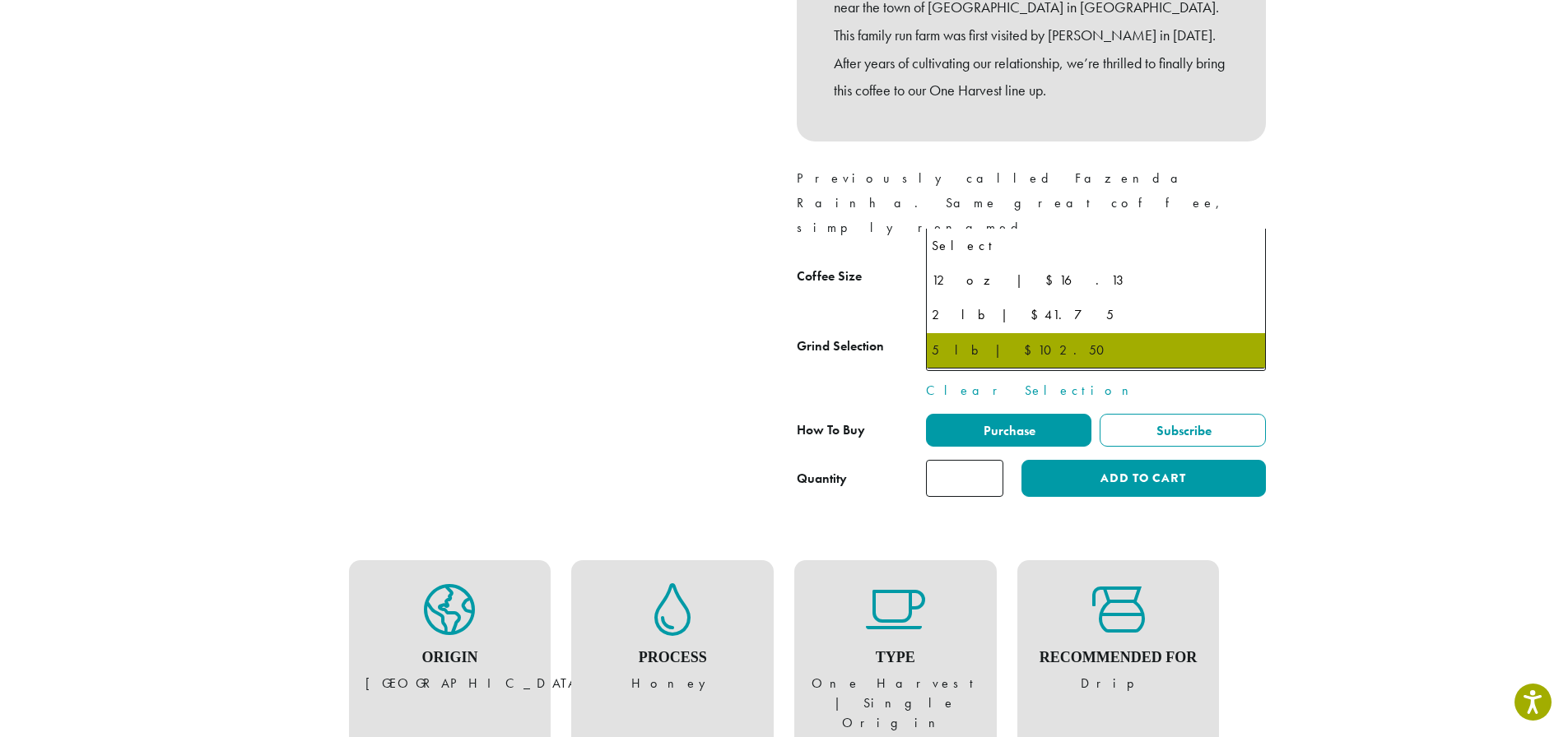
click at [1247, 262] on b at bounding box center [1244, 282] width 40 height 40
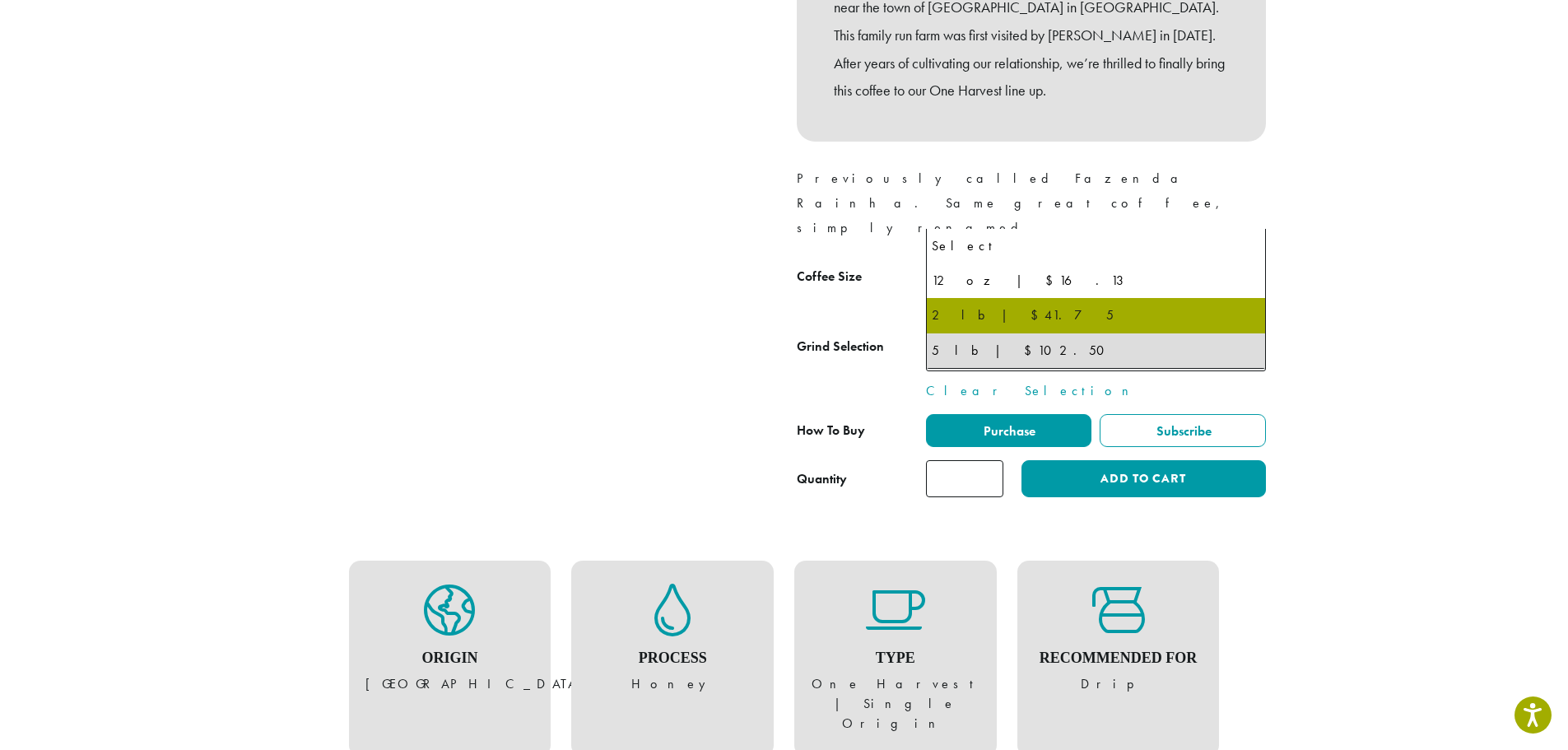
select select "**********"
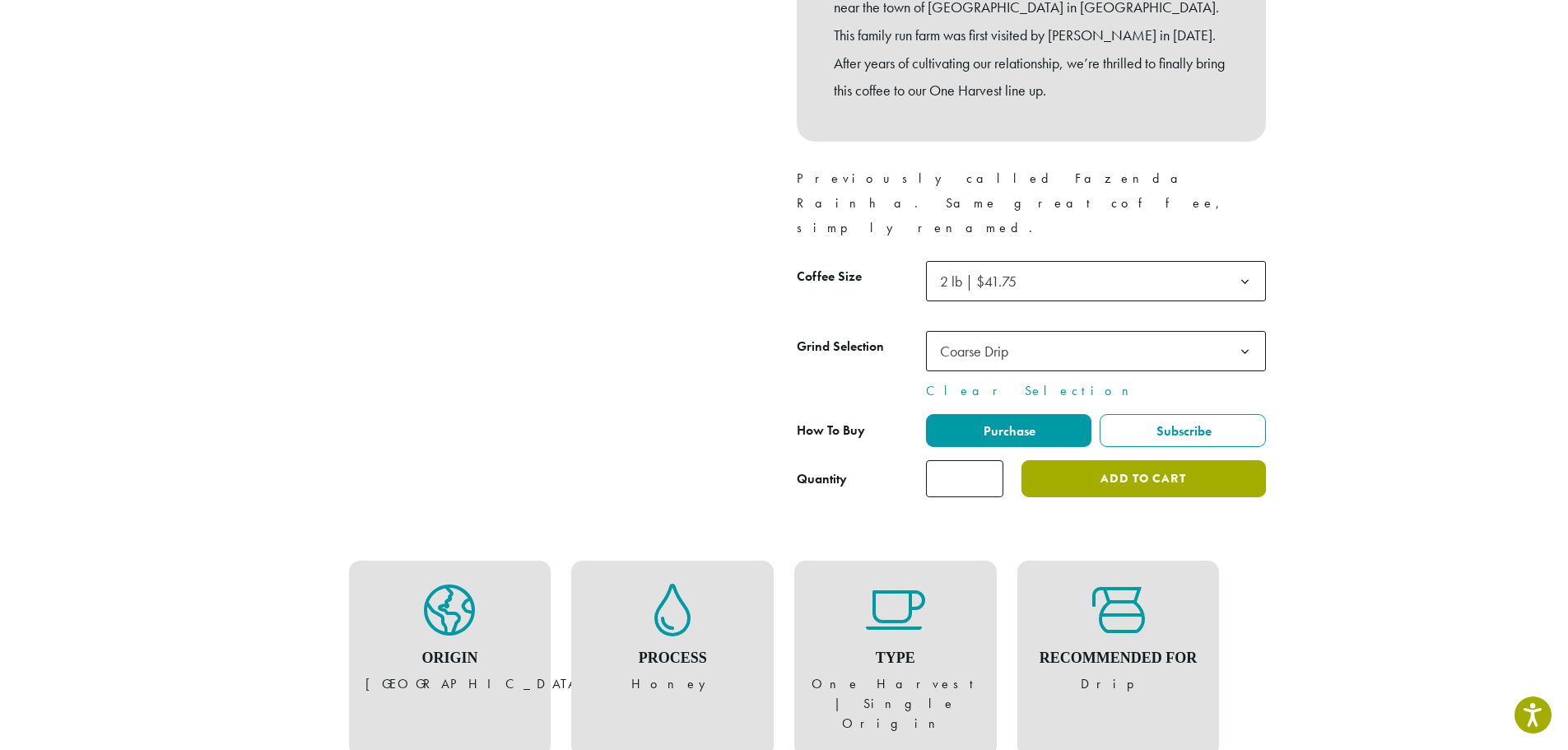
click at [1186, 460] on button "Add to cart" at bounding box center [1144, 479] width 244 height 37
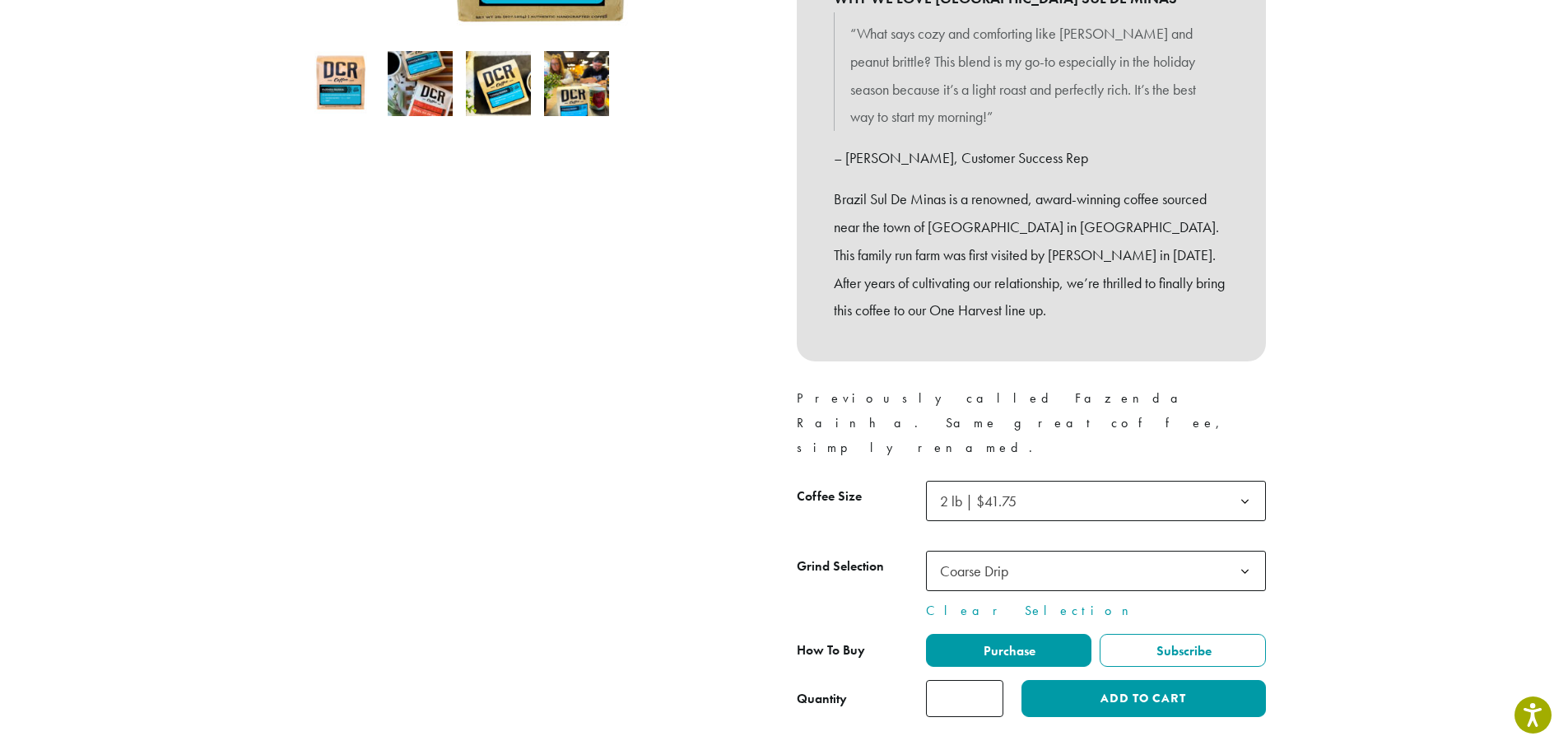
scroll to position [659, 0]
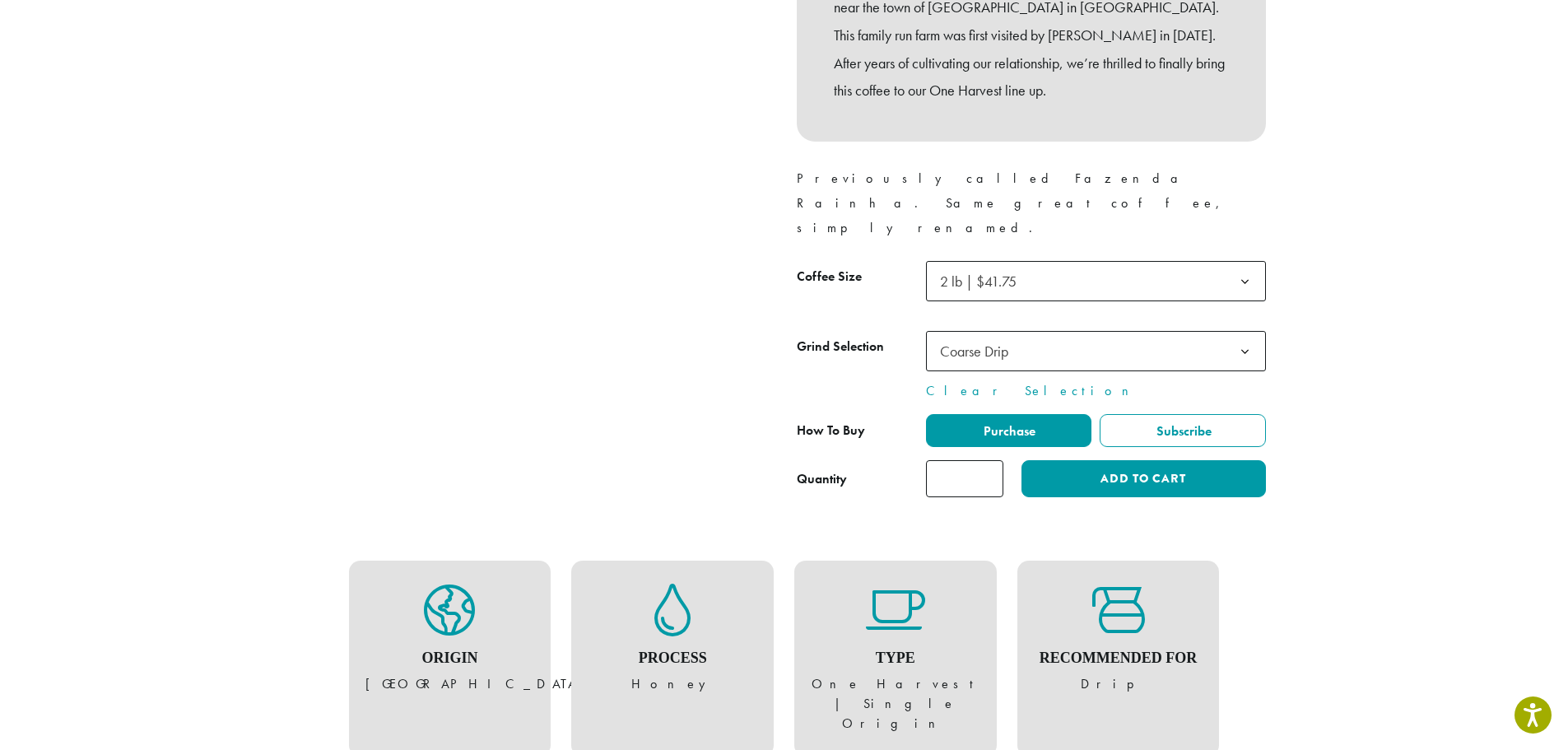
click at [990, 460] on input "*" at bounding box center [964, 479] width 77 height 37
type input "*"
click at [990, 460] on input "*" at bounding box center [964, 479] width 77 height 37
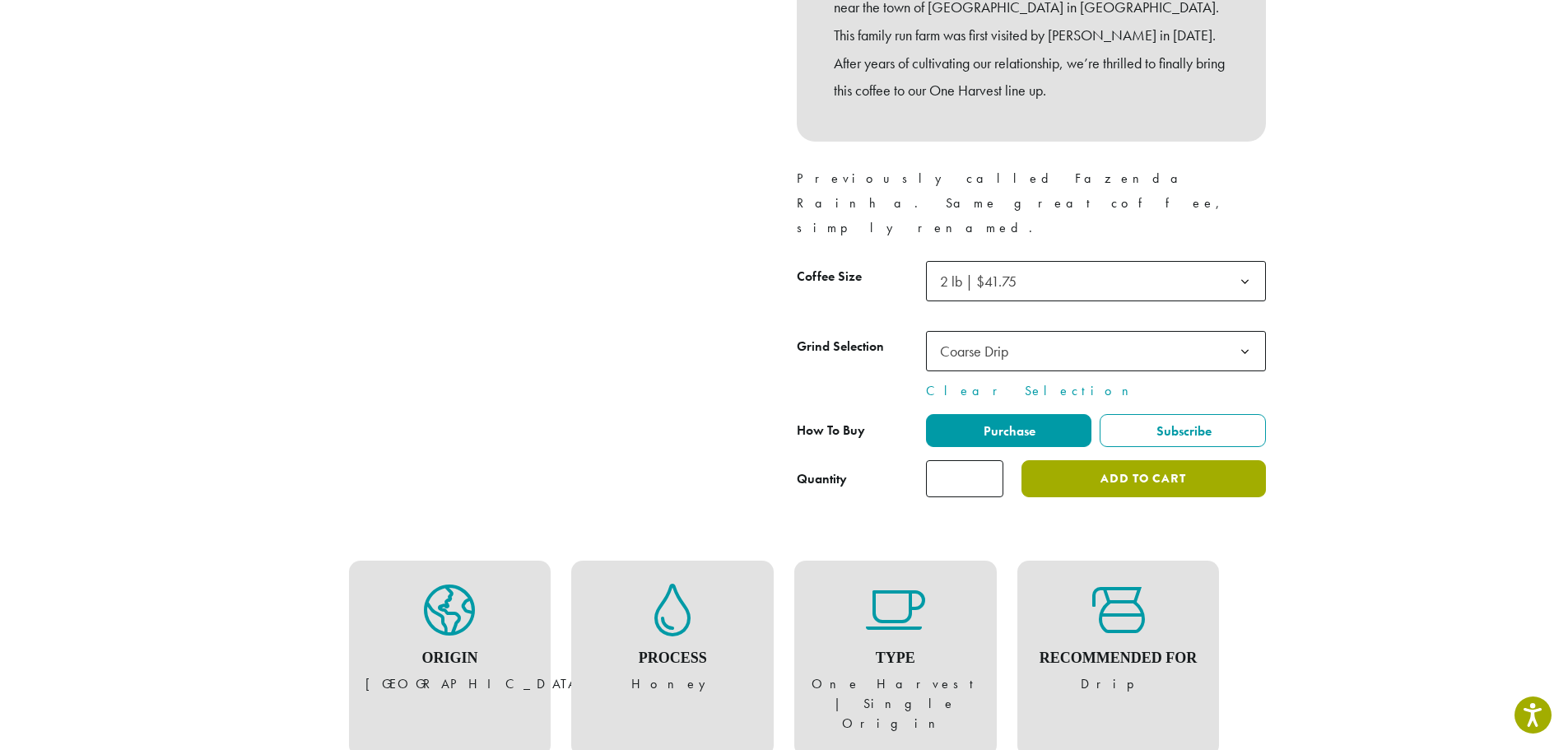
click at [1080, 460] on button "Add to cart" at bounding box center [1144, 479] width 244 height 37
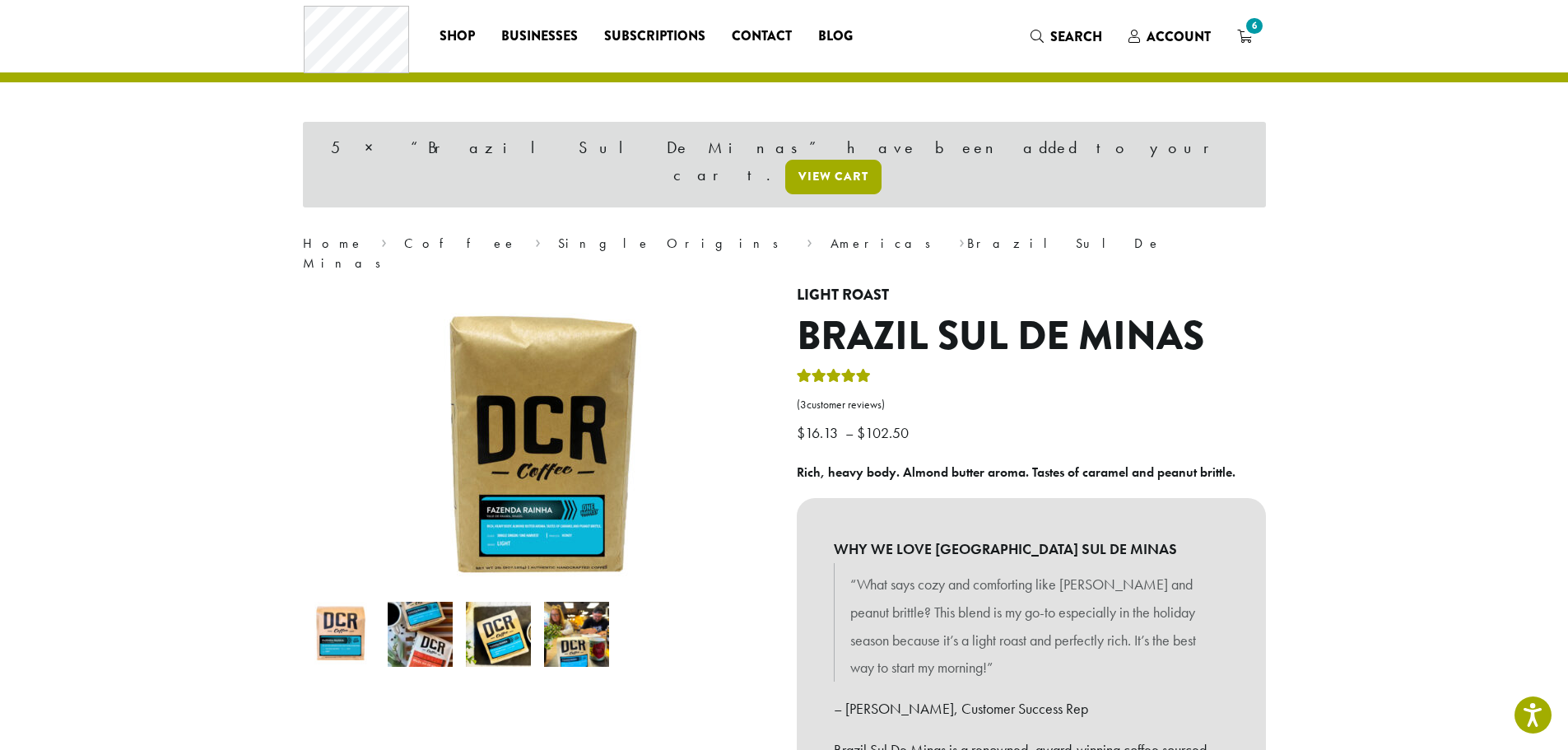
click at [882, 160] on link "View cart" at bounding box center [833, 177] width 97 height 35
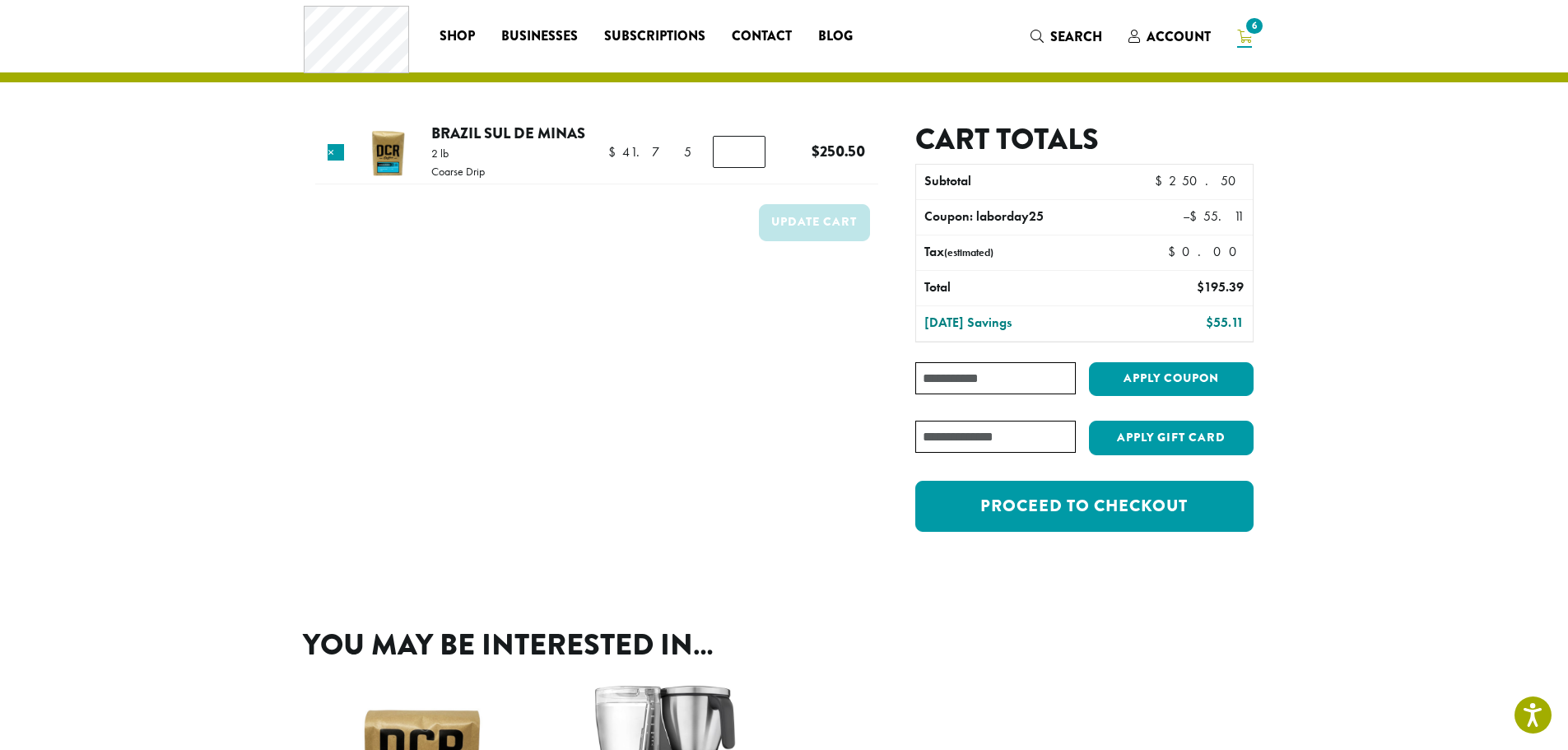
type input "*"
click at [747, 155] on input "*" at bounding box center [739, 151] width 53 height 31
click at [803, 218] on button "Update cart" at bounding box center [815, 223] width 111 height 37
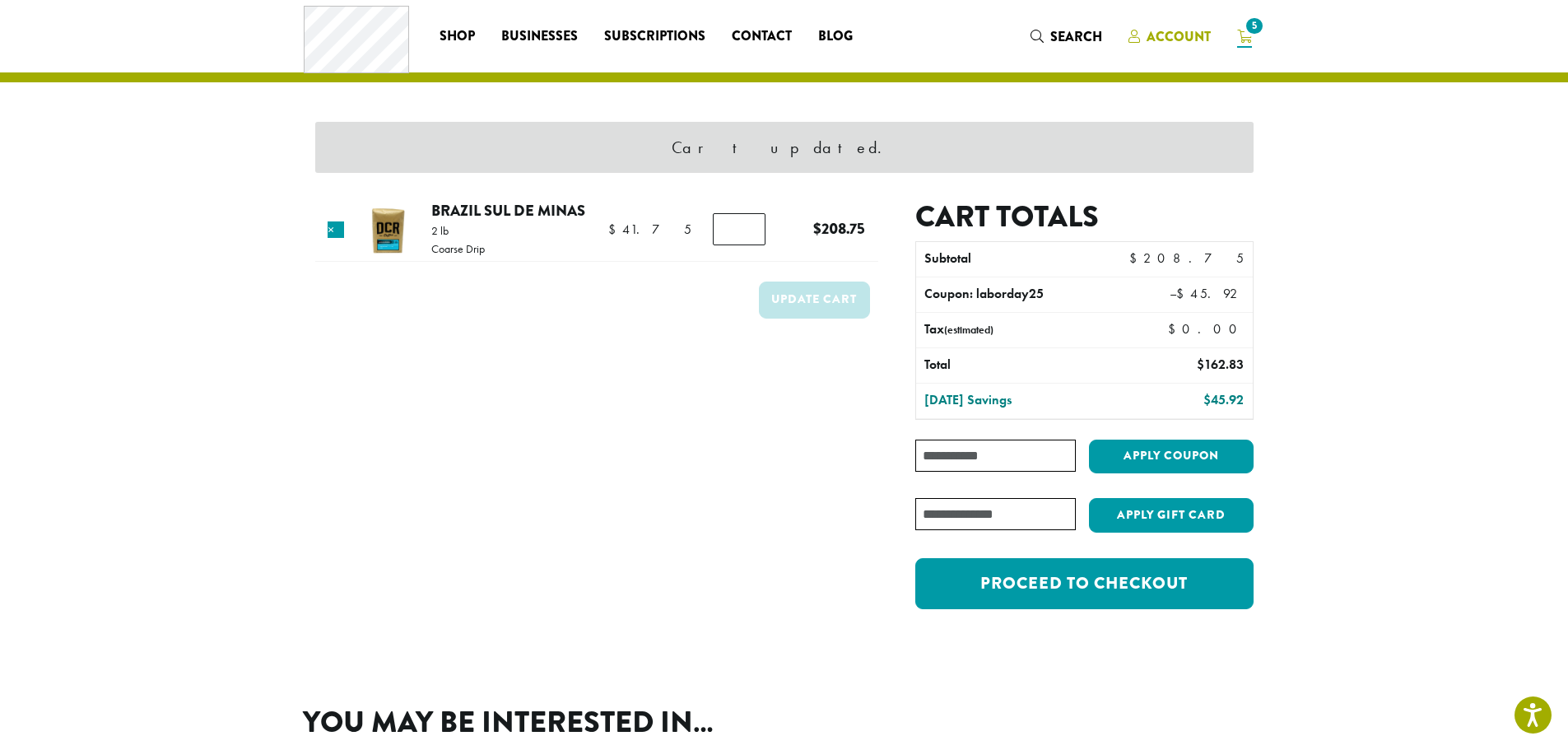
click at [1162, 30] on span "Account" at bounding box center [1179, 37] width 64 height 19
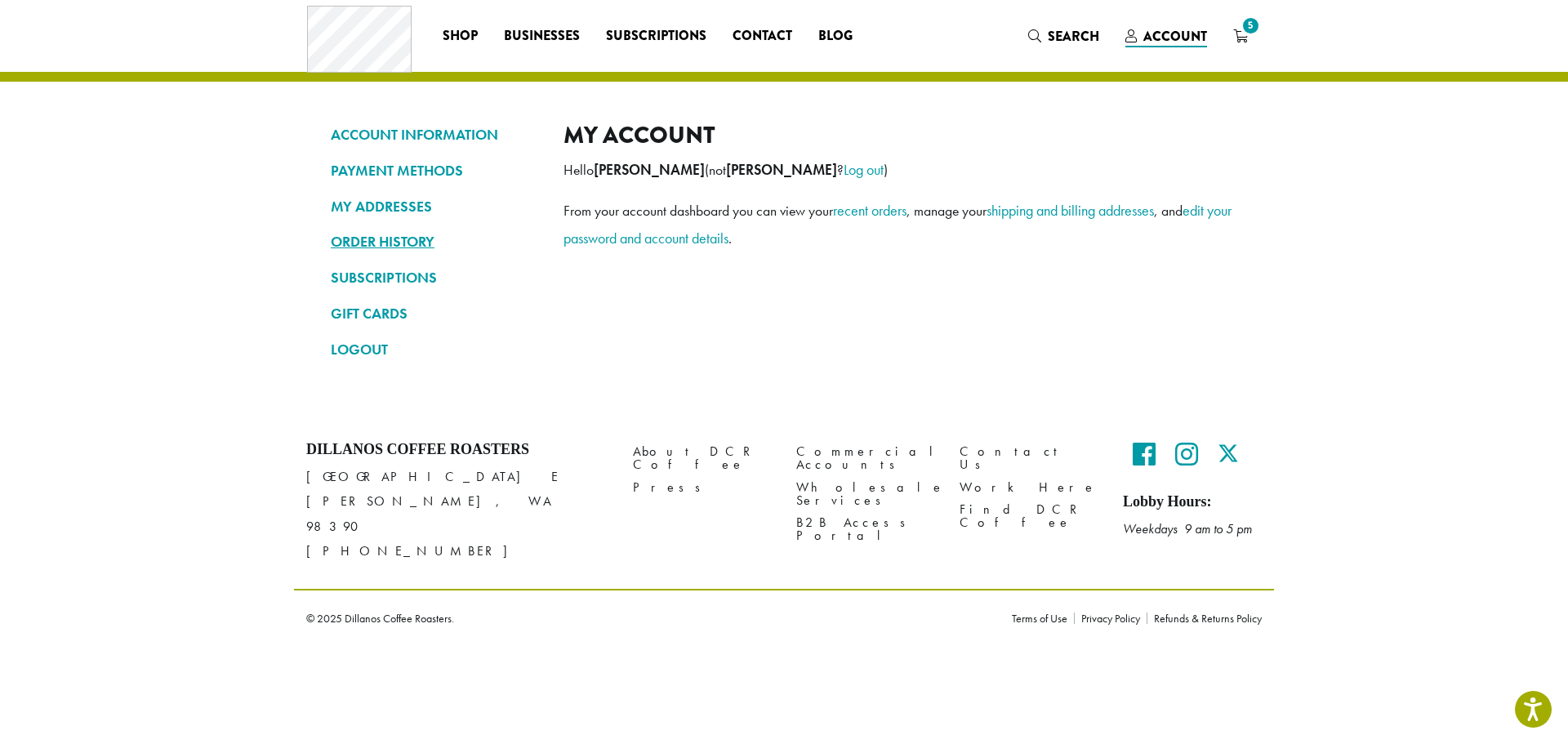
click at [369, 240] on link "ORDER HISTORY" at bounding box center [434, 242] width 208 height 28
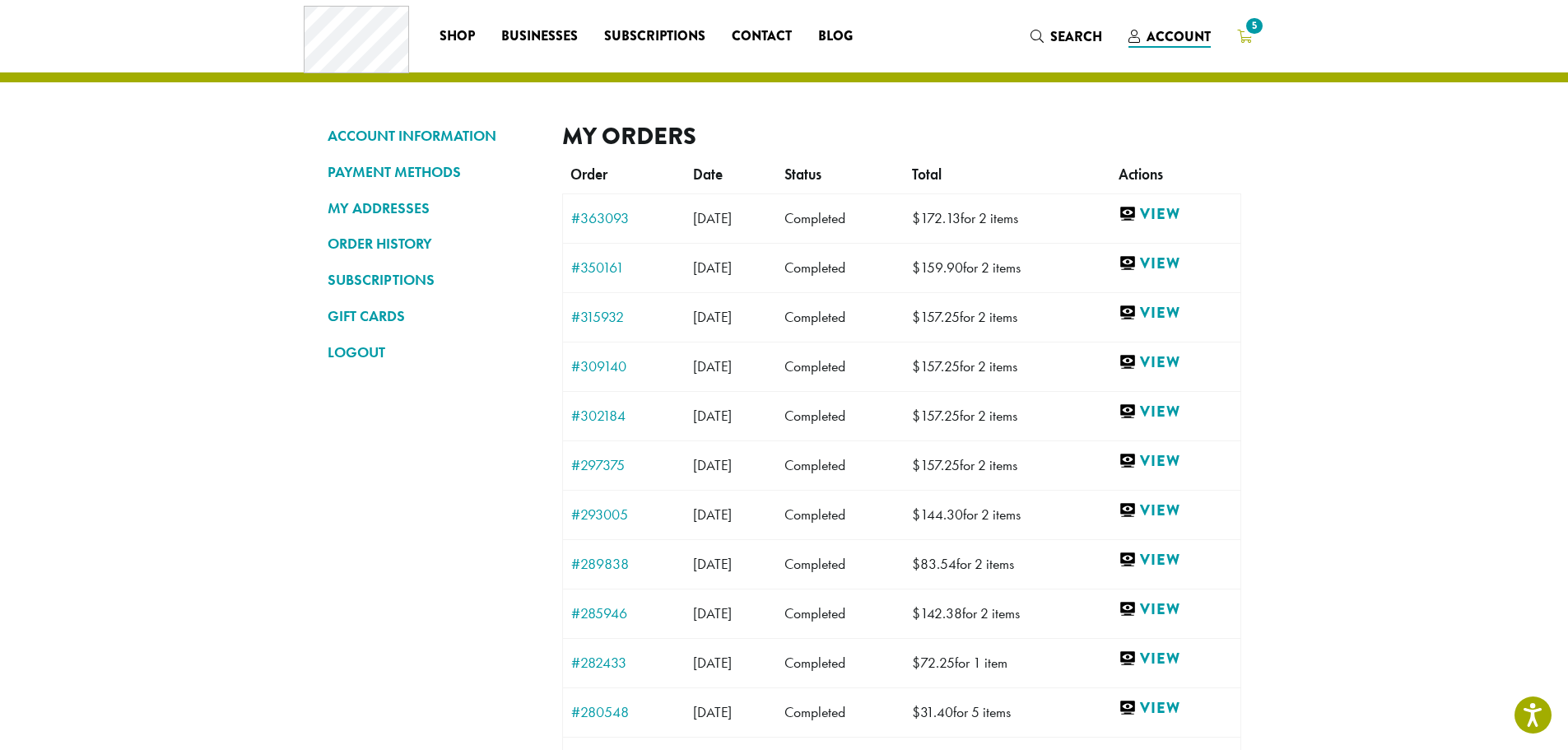
click at [1244, 32] on span "5" at bounding box center [1254, 26] width 23 height 23
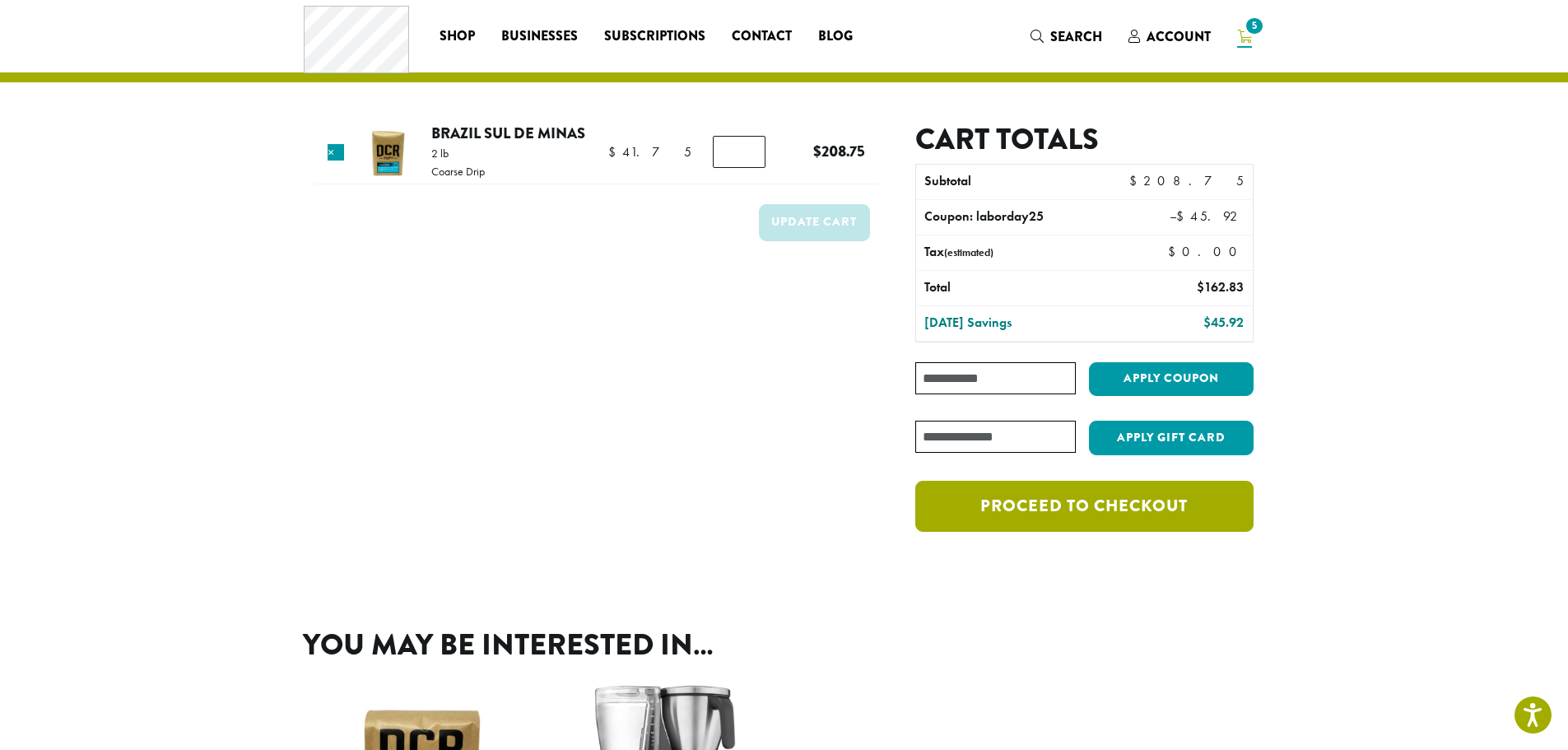
click at [1174, 509] on link "Proceed to checkout" at bounding box center [1084, 506] width 337 height 51
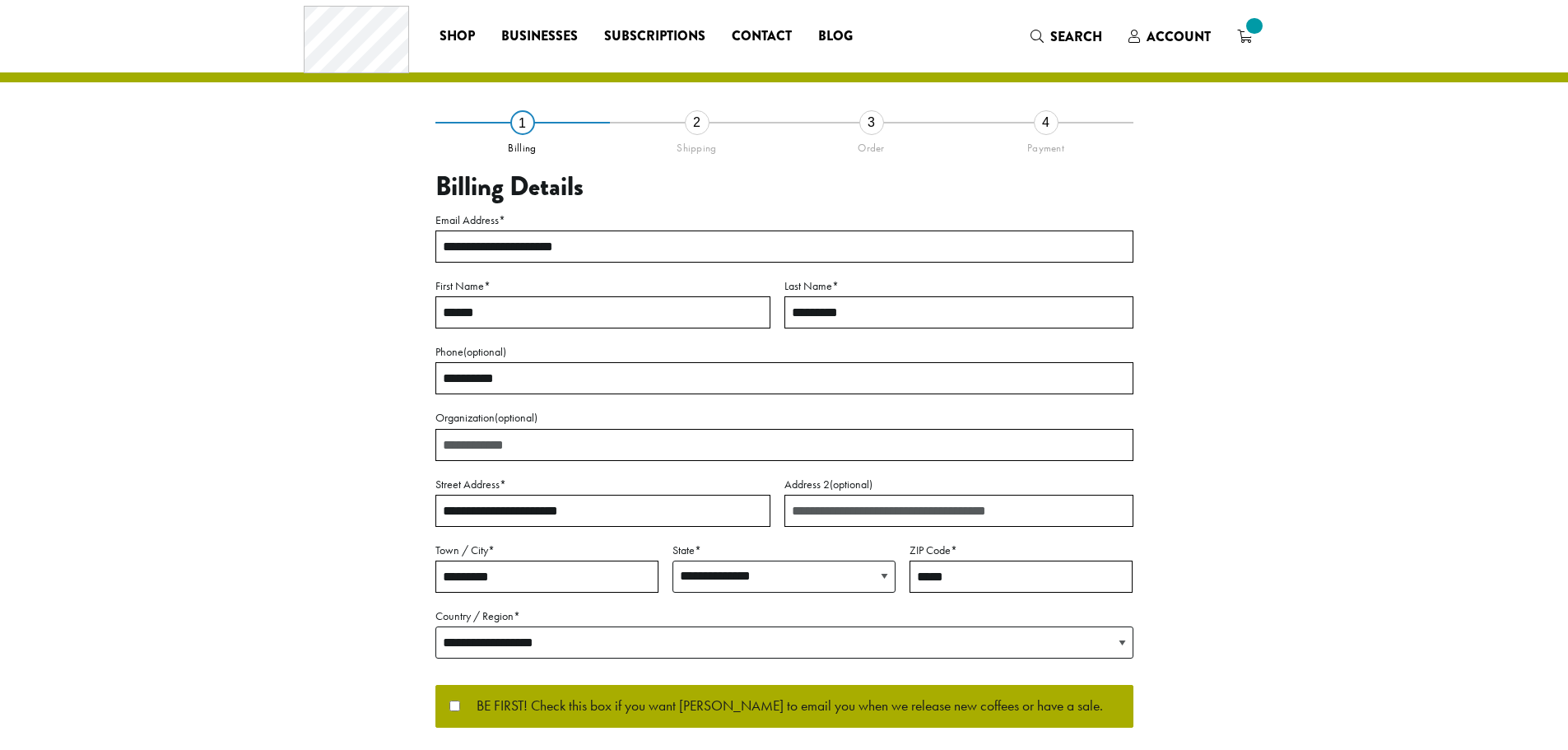
select select "**"
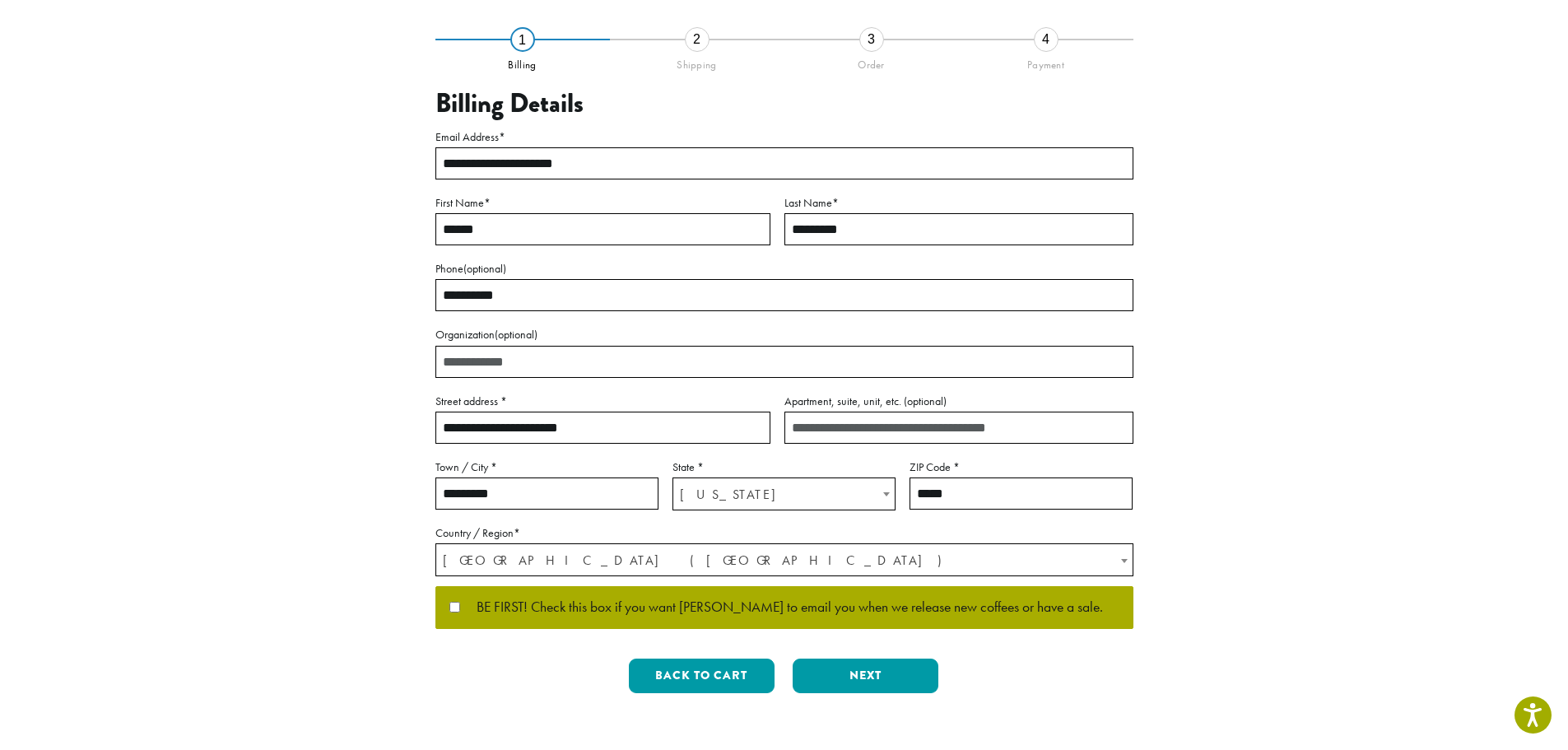
scroll to position [164, 0]
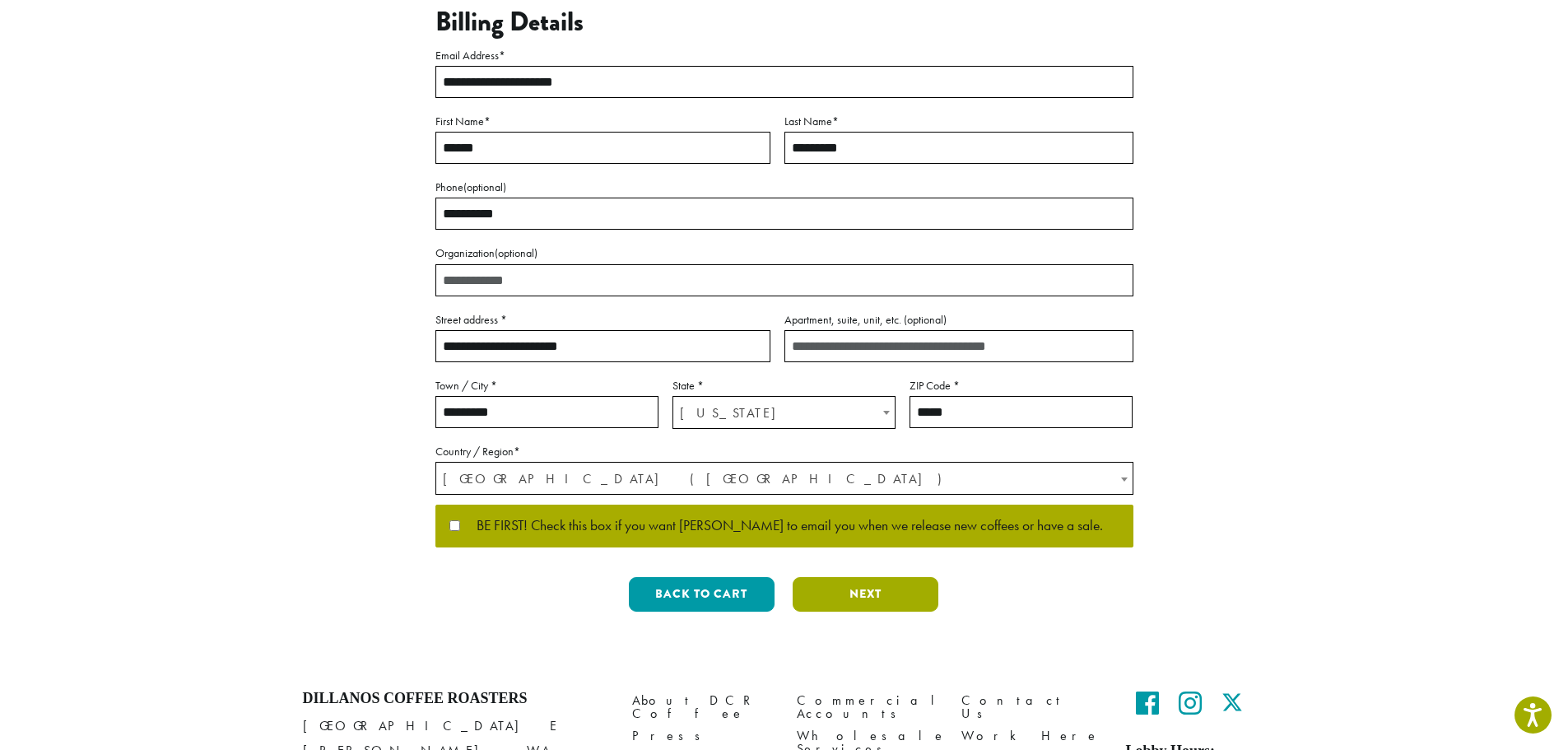
click at [882, 596] on button "Next" at bounding box center [866, 595] width 146 height 35
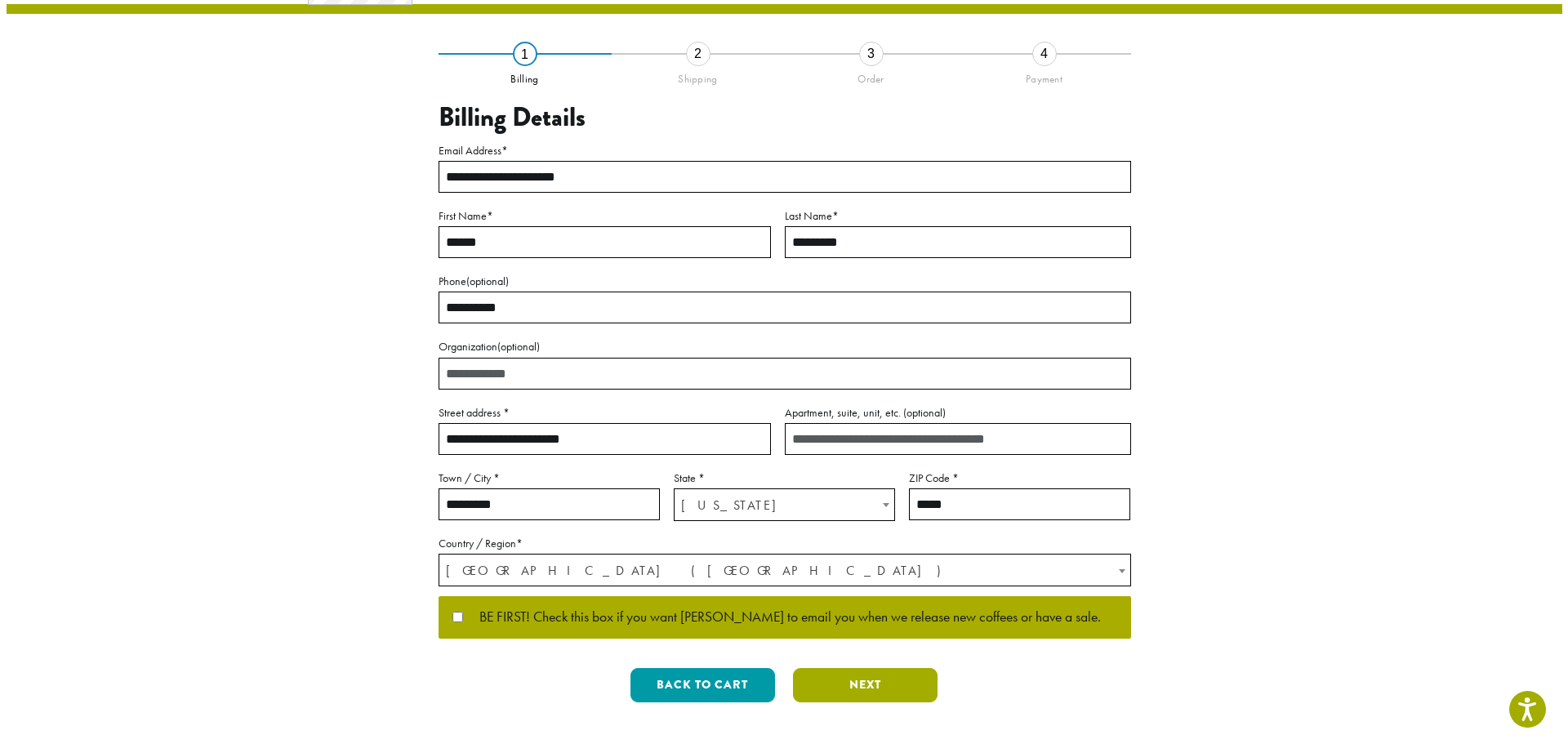
scroll to position [0, 0]
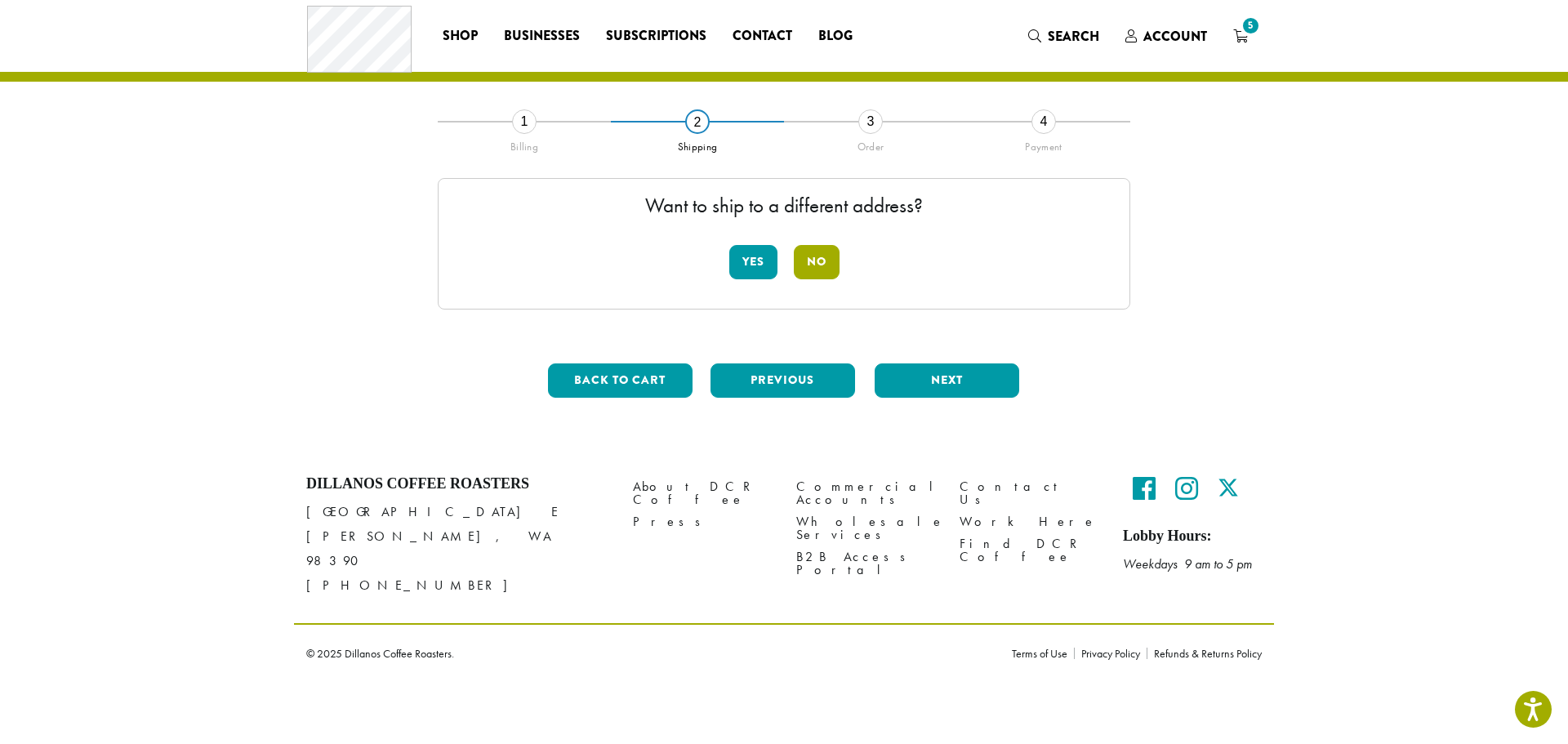
click at [820, 260] on button "No" at bounding box center [816, 262] width 46 height 35
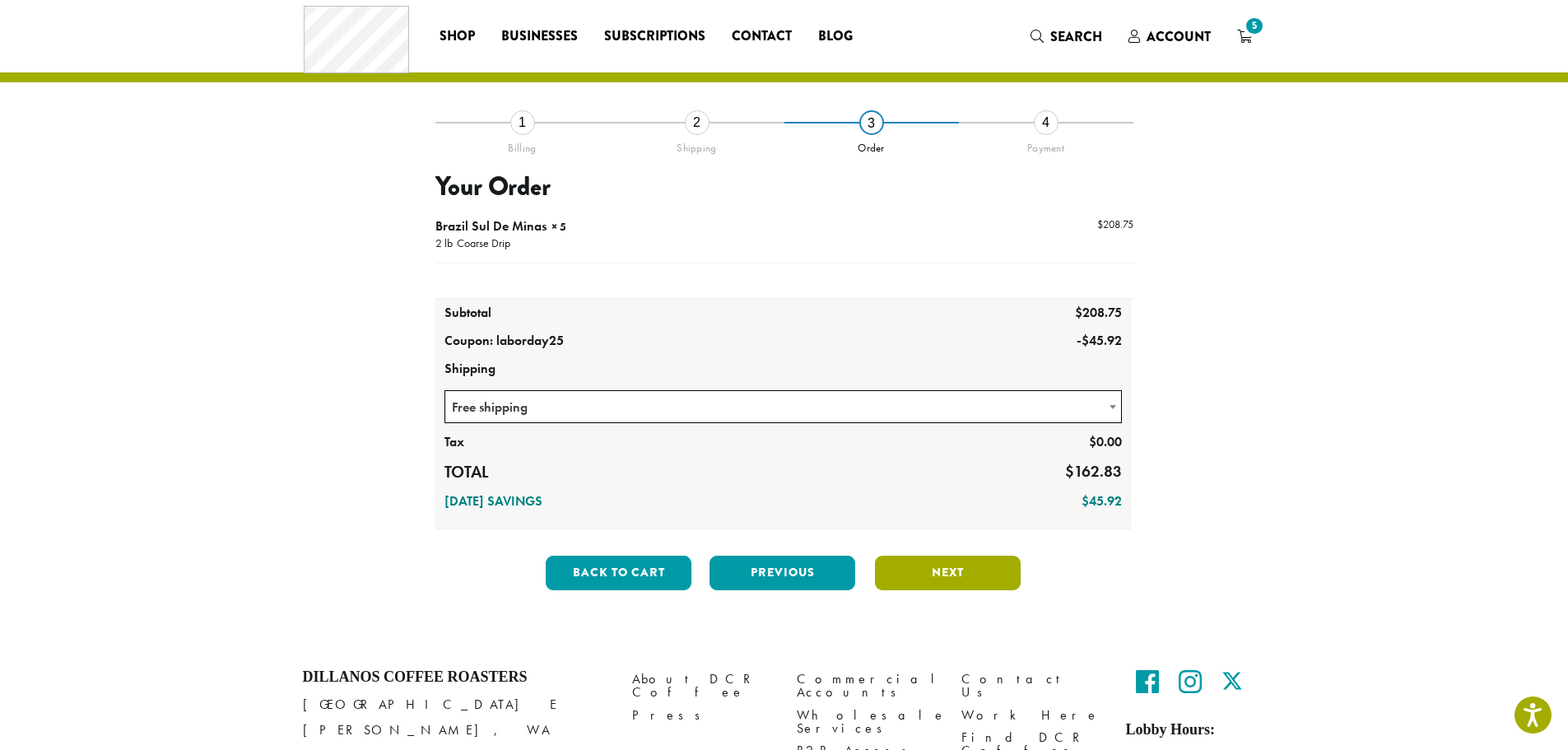
click at [975, 577] on button "Next" at bounding box center [948, 573] width 146 height 35
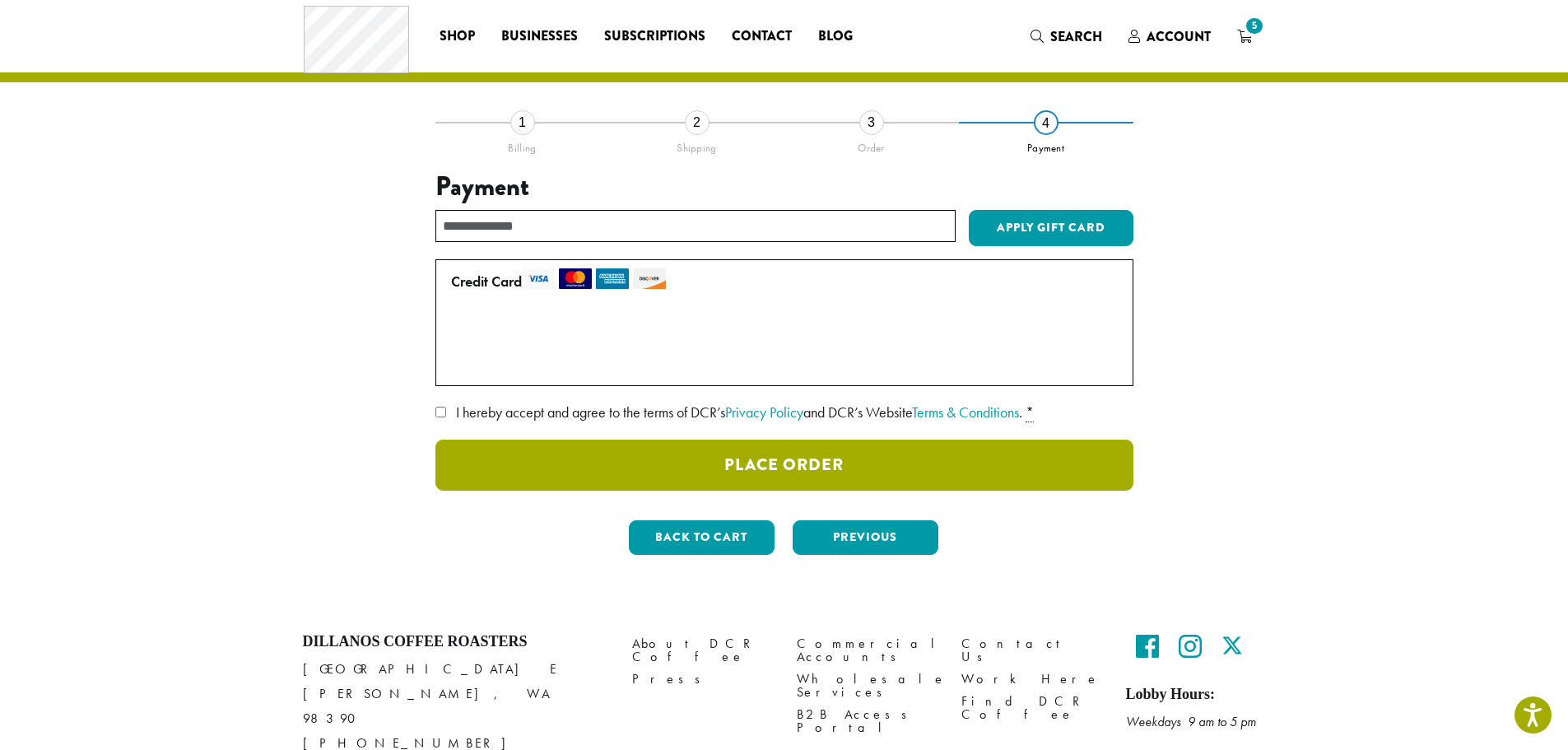
click at [757, 465] on button "Place Order" at bounding box center [784, 465] width 698 height 51
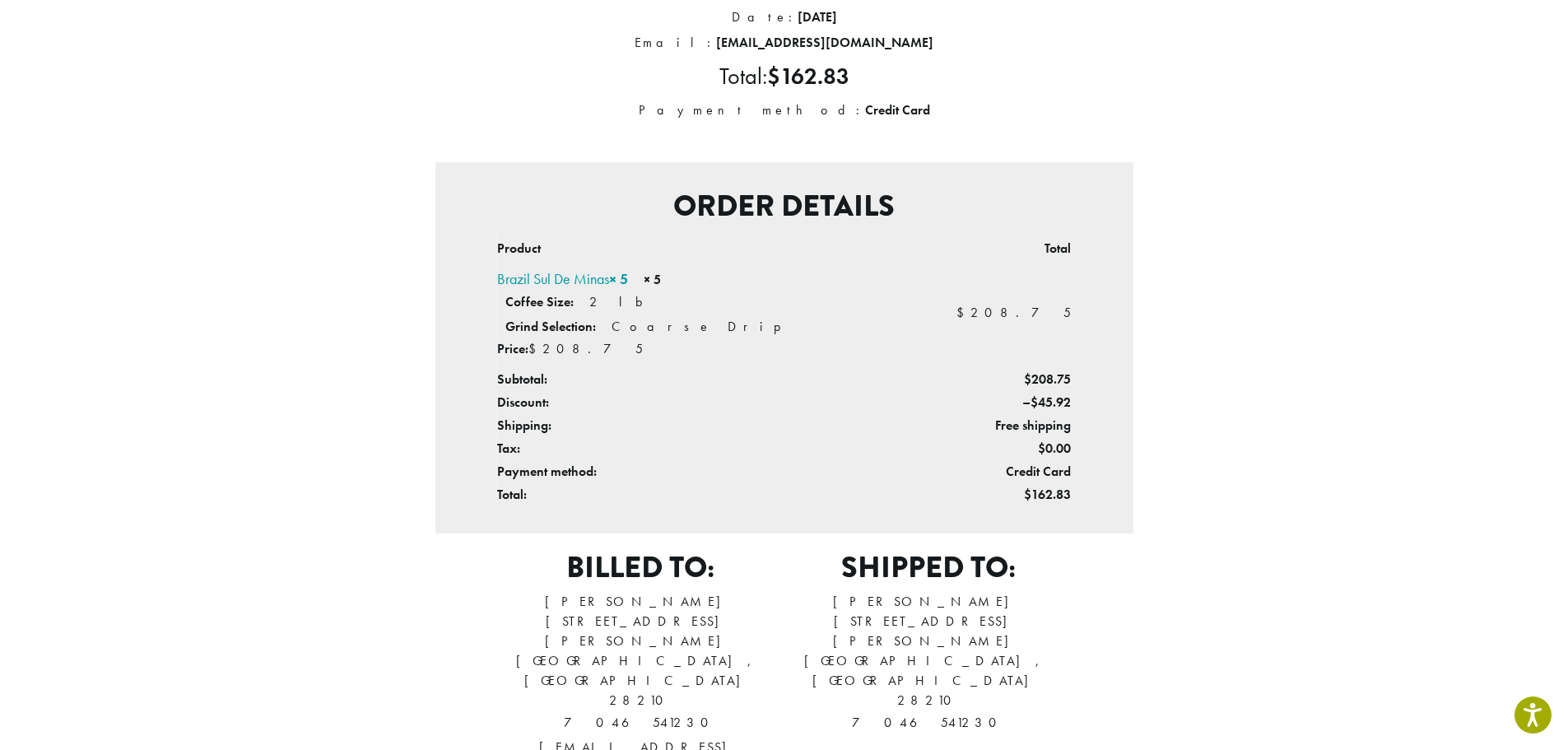
scroll to position [247, 0]
